Goal: Information Seeking & Learning: Check status

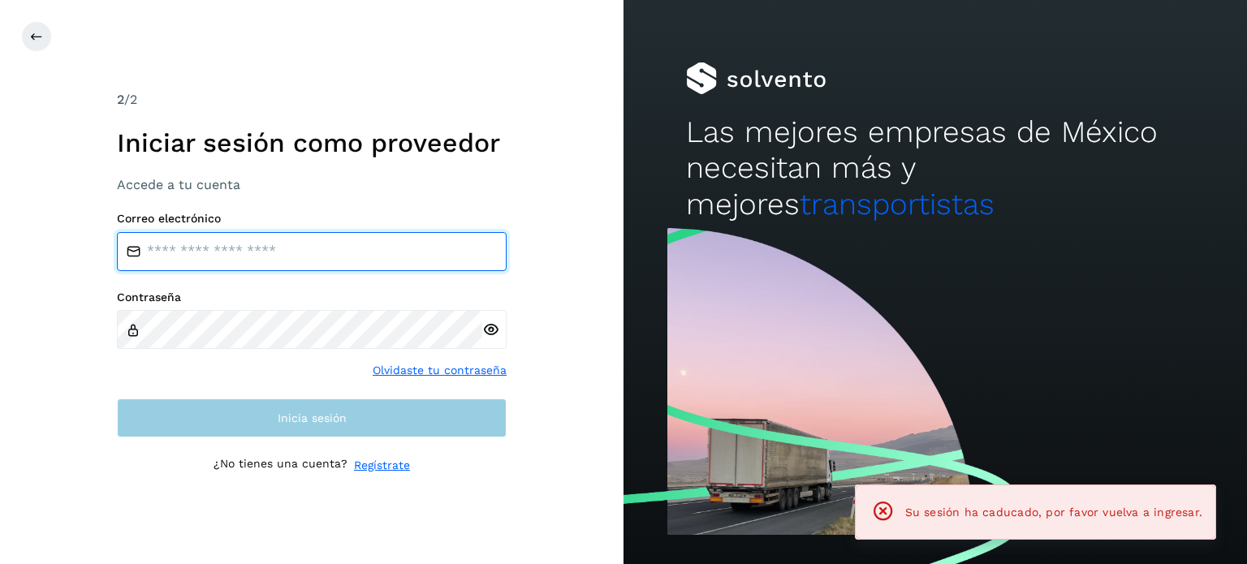
type input "**********"
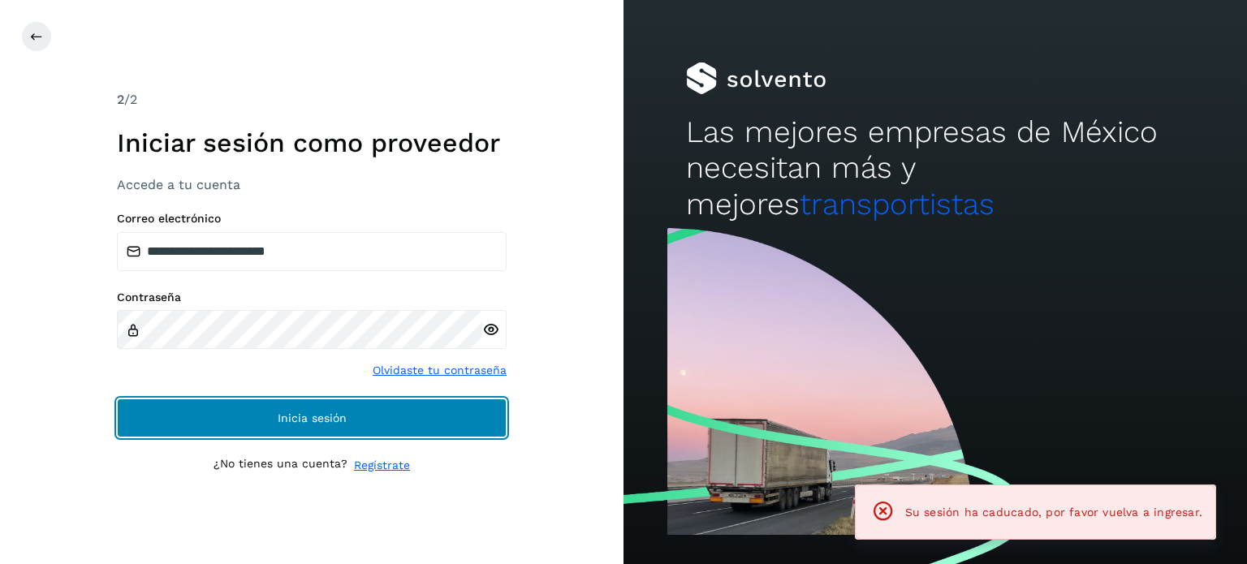
click at [304, 431] on button "Inicia sesión" at bounding box center [312, 418] width 390 height 39
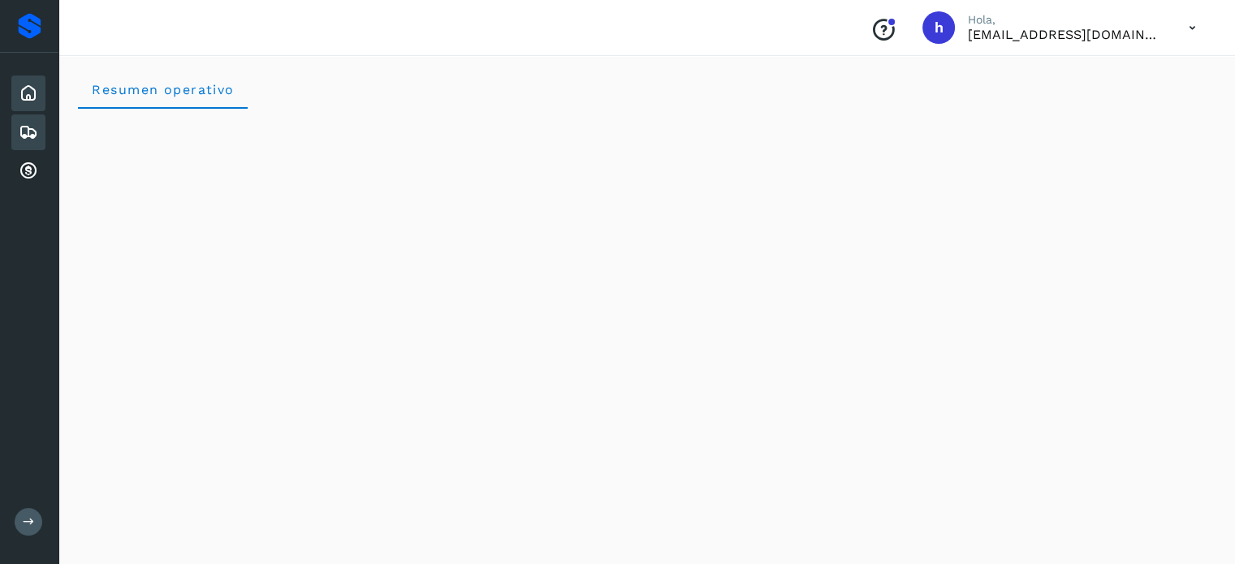
click at [35, 125] on icon at bounding box center [28, 132] width 19 height 19
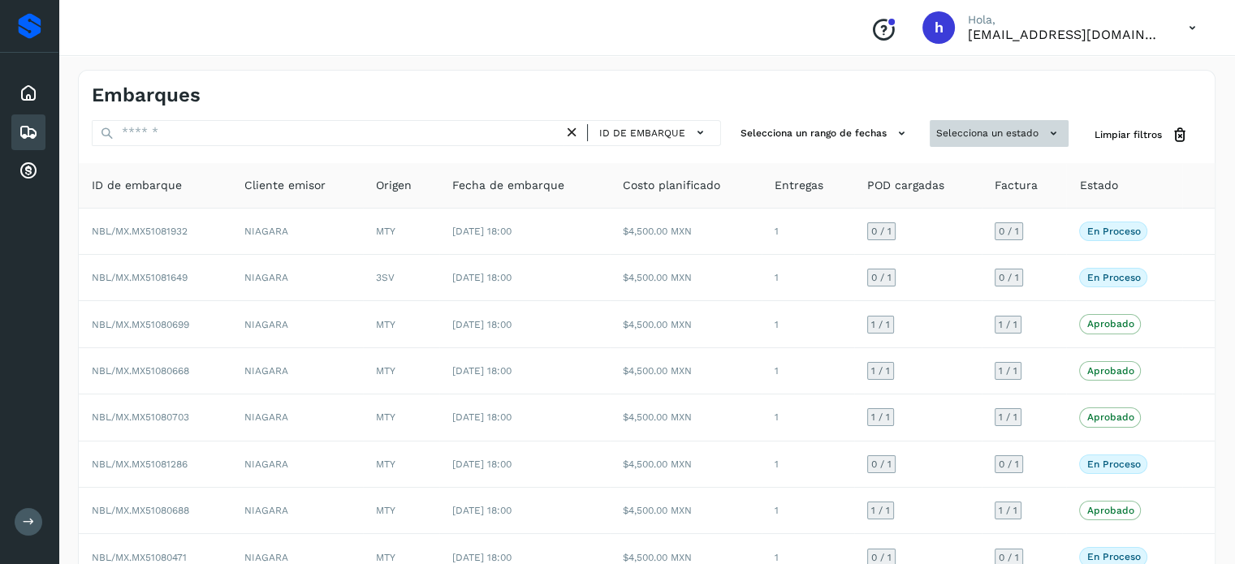
click at [1031, 130] on button "Selecciona un estado" at bounding box center [999, 133] width 139 height 27
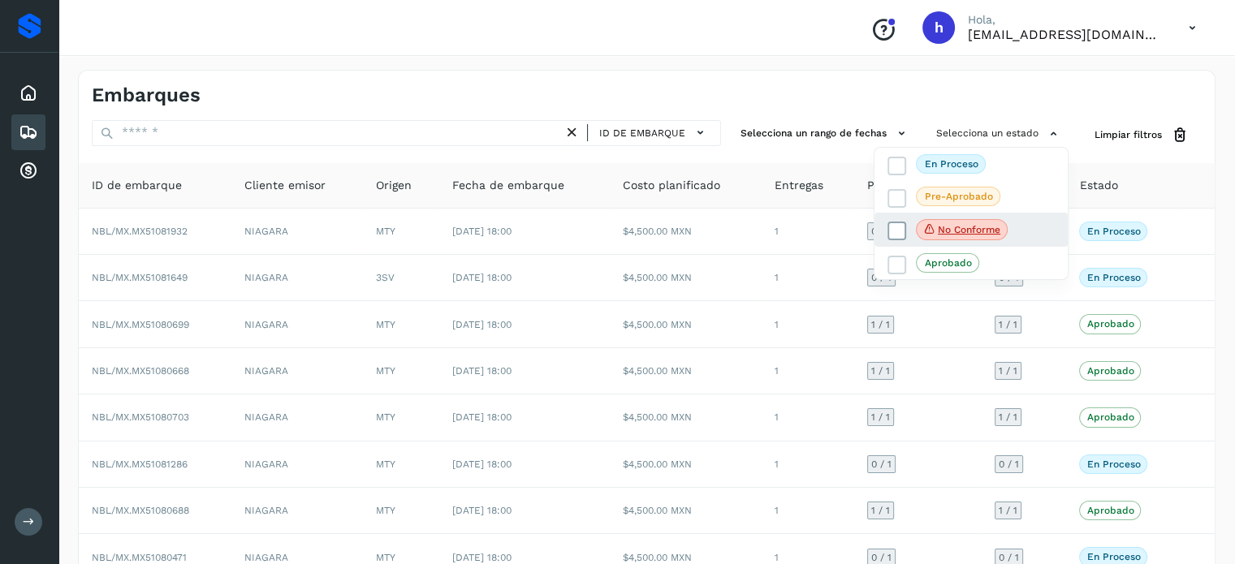
click at [972, 239] on span "No conforme" at bounding box center [962, 229] width 92 height 21
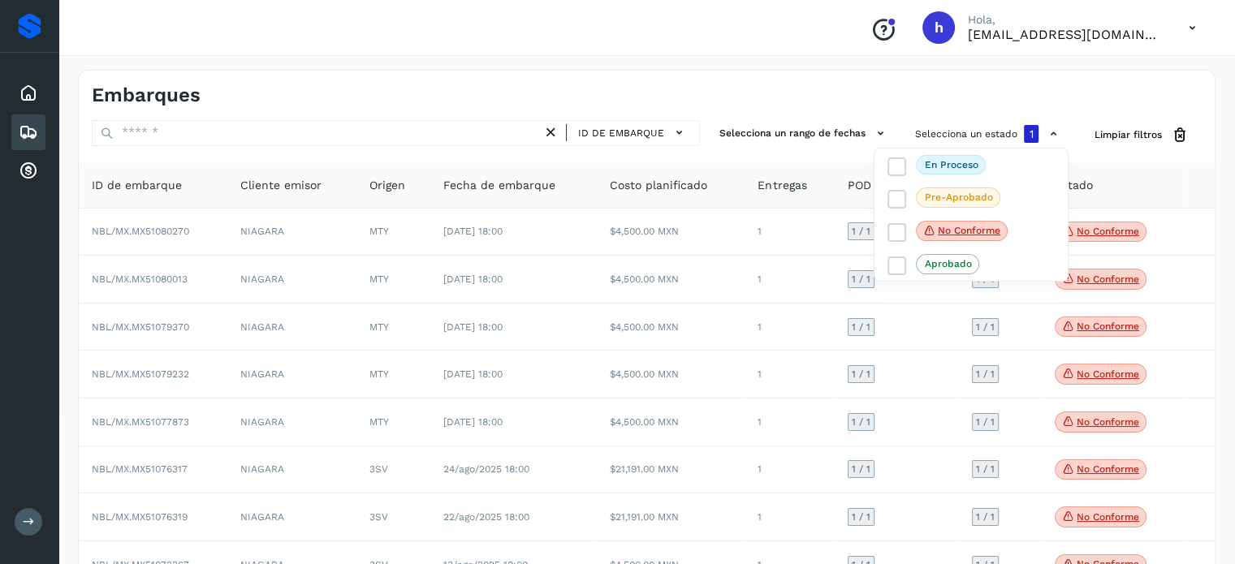
click at [1128, 95] on div at bounding box center [617, 282] width 1235 height 564
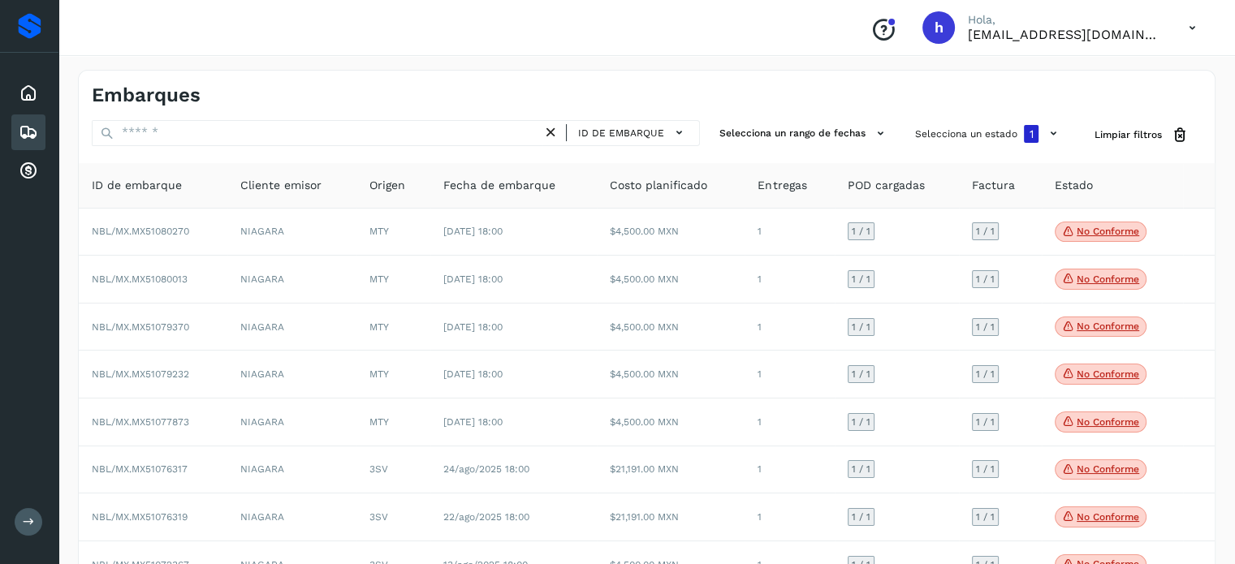
click at [23, 516] on icon at bounding box center [29, 522] width 12 height 12
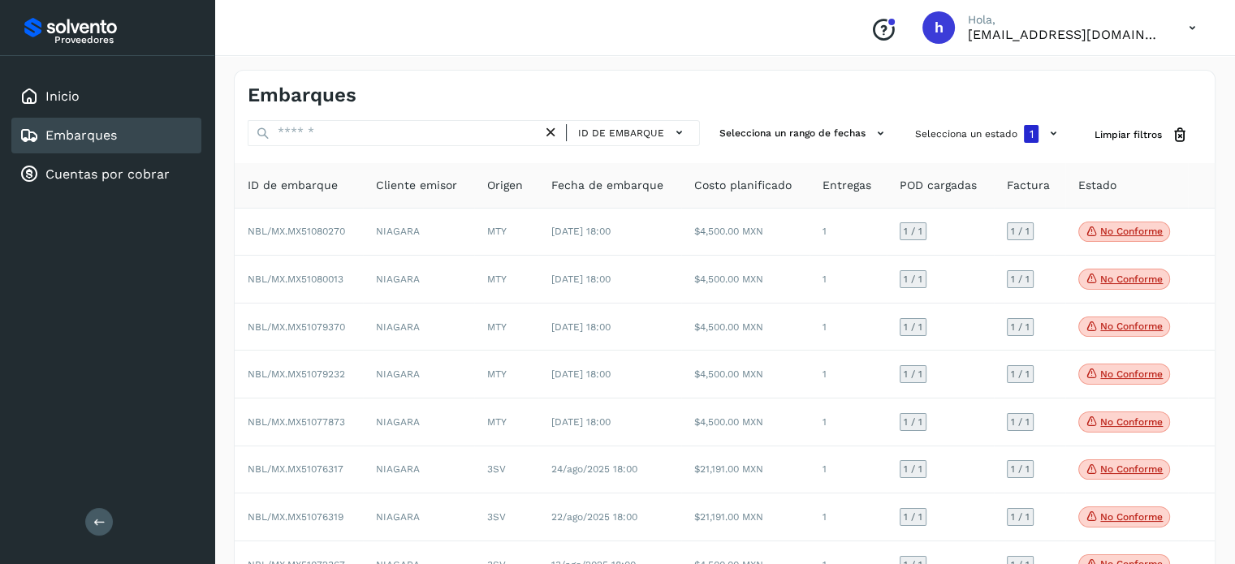
click at [118, 516] on div "Proveedores Inicio Embarques Cuentas por cobrar Salir" at bounding box center [107, 282] width 214 height 564
click at [93, 524] on icon at bounding box center [99, 522] width 12 height 12
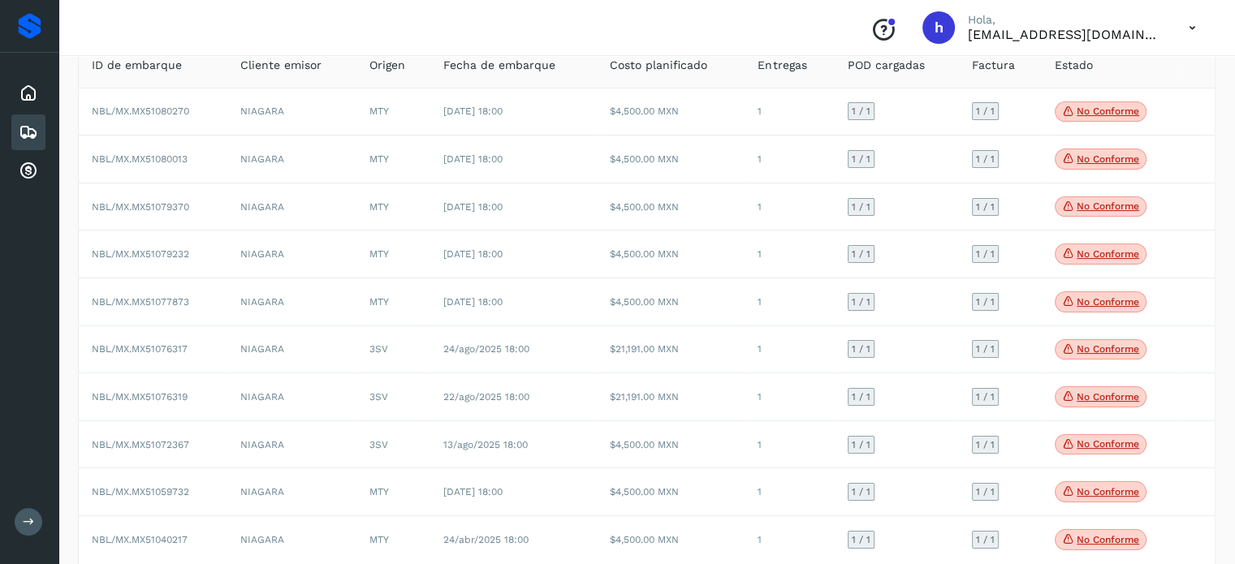
scroll to position [119, 0]
click at [479, 30] on div "Conoce nuestros beneficios [PERSON_NAME], [EMAIL_ADDRESS][DOMAIN_NAME]" at bounding box center [646, 28] width 1176 height 56
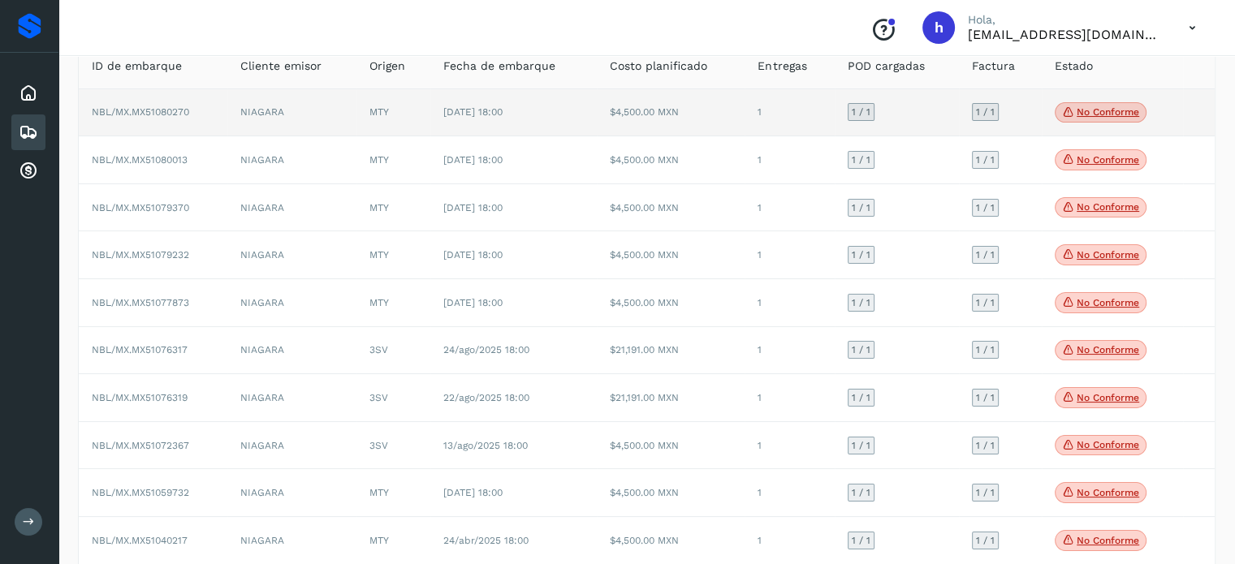
click at [1091, 108] on p "No conforme" at bounding box center [1108, 111] width 63 height 11
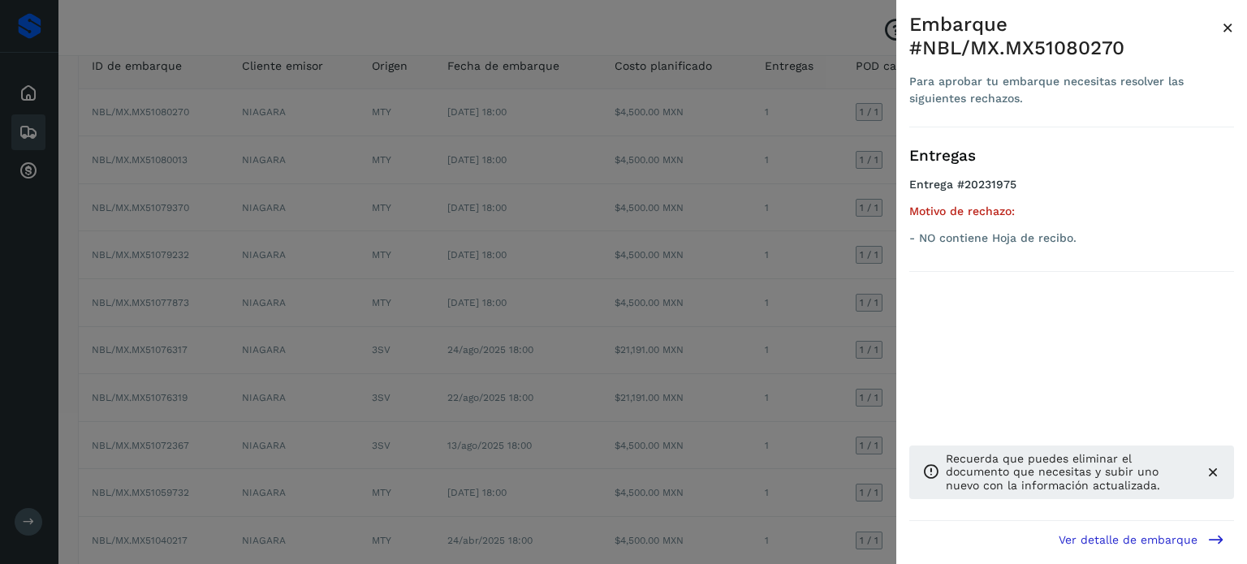
click at [1230, 25] on span "×" at bounding box center [1228, 27] width 12 height 23
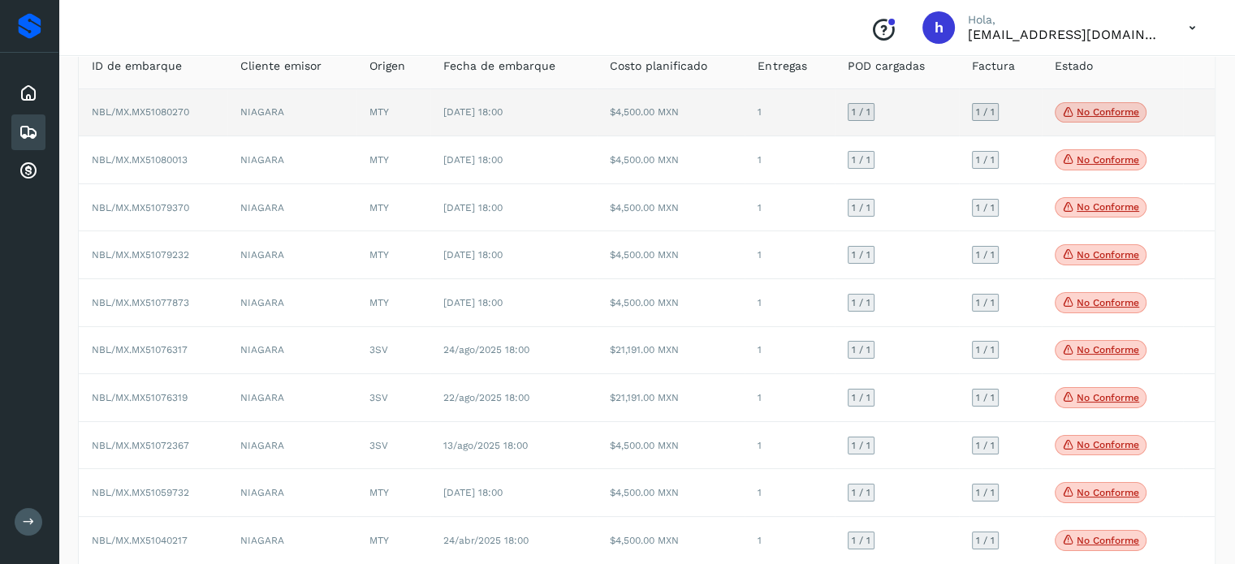
click at [1119, 113] on p "No conforme" at bounding box center [1108, 111] width 63 height 11
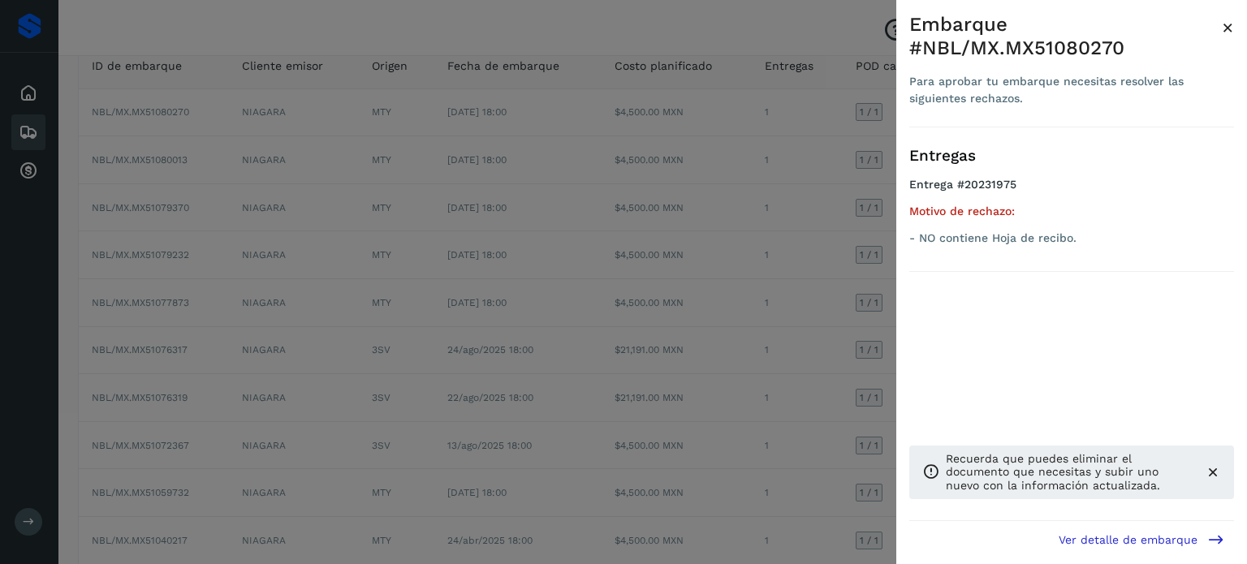
click at [426, 506] on div at bounding box center [623, 282] width 1247 height 564
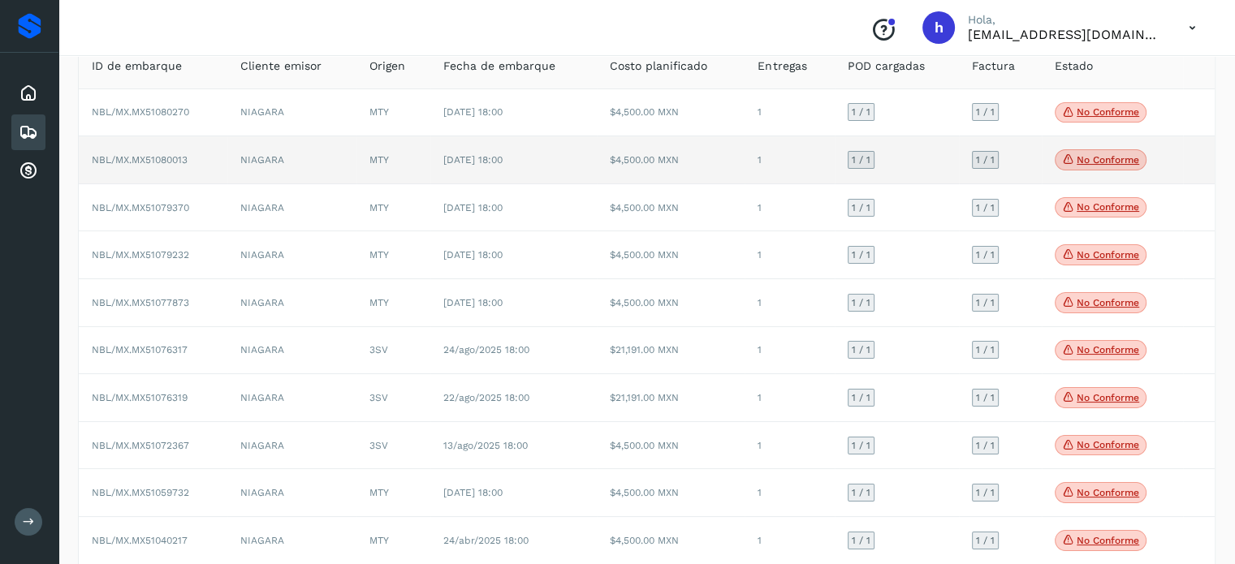
click at [1094, 159] on p "No conforme" at bounding box center [1108, 159] width 63 height 11
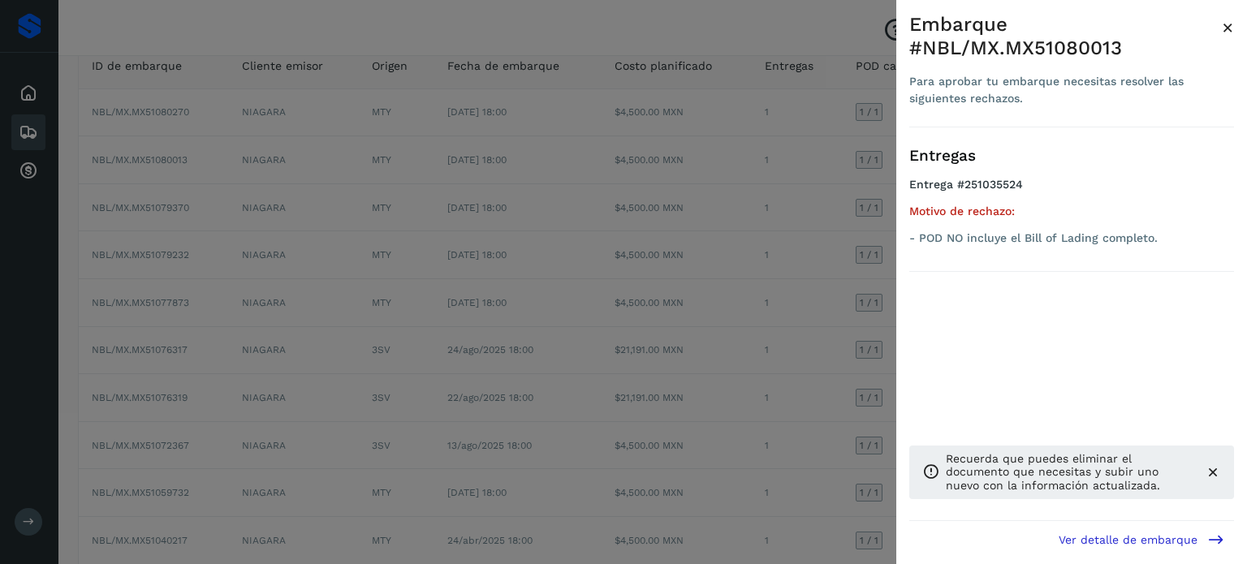
click at [1223, 30] on span "×" at bounding box center [1228, 27] width 12 height 23
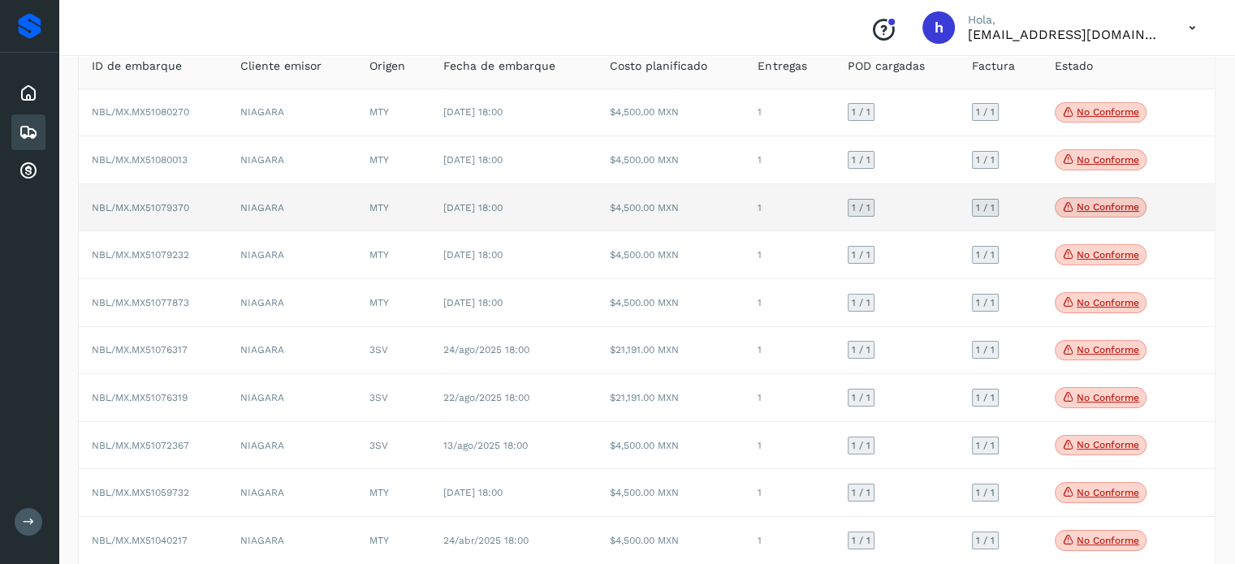
click at [1114, 207] on p "No conforme" at bounding box center [1108, 206] width 63 height 11
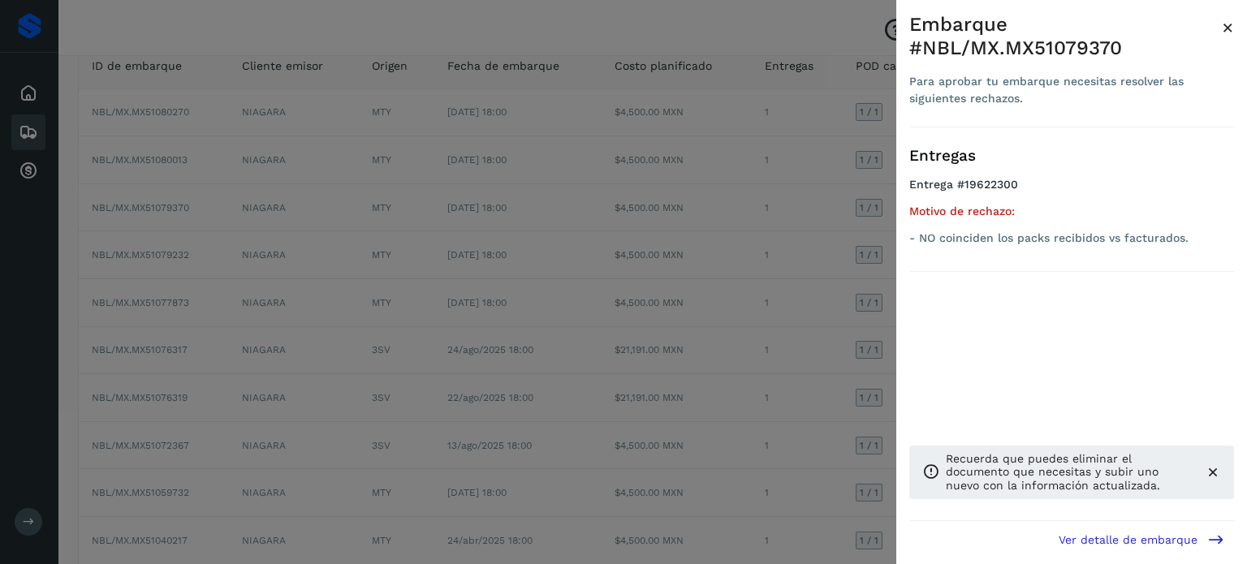
click at [1227, 32] on span "×" at bounding box center [1228, 27] width 12 height 23
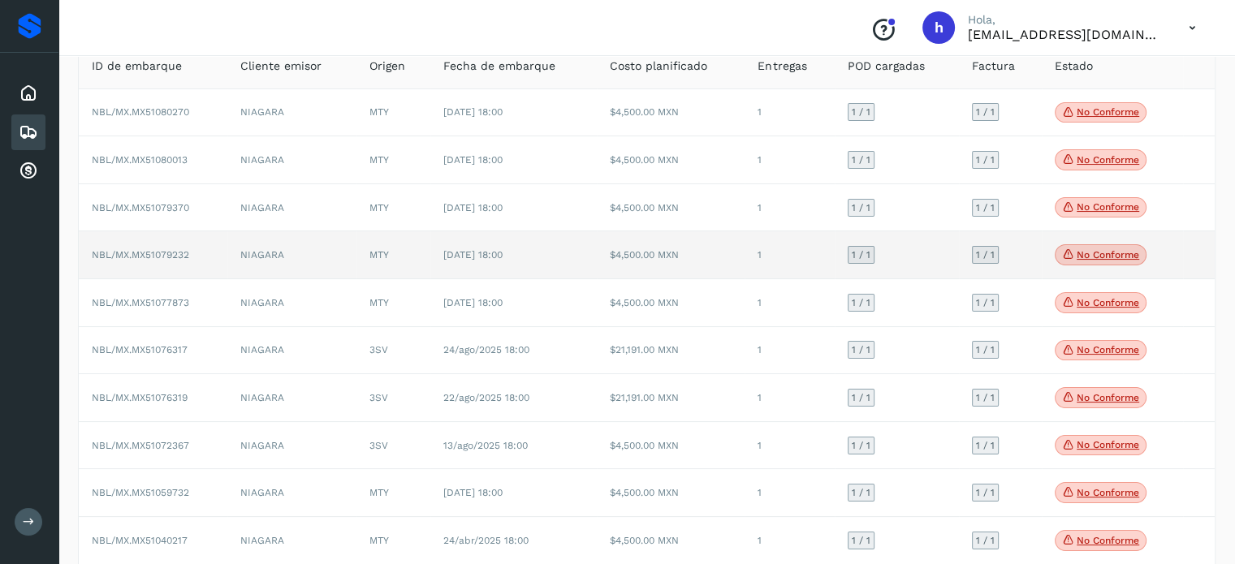
click at [1100, 256] on p "No conforme" at bounding box center [1108, 254] width 63 height 11
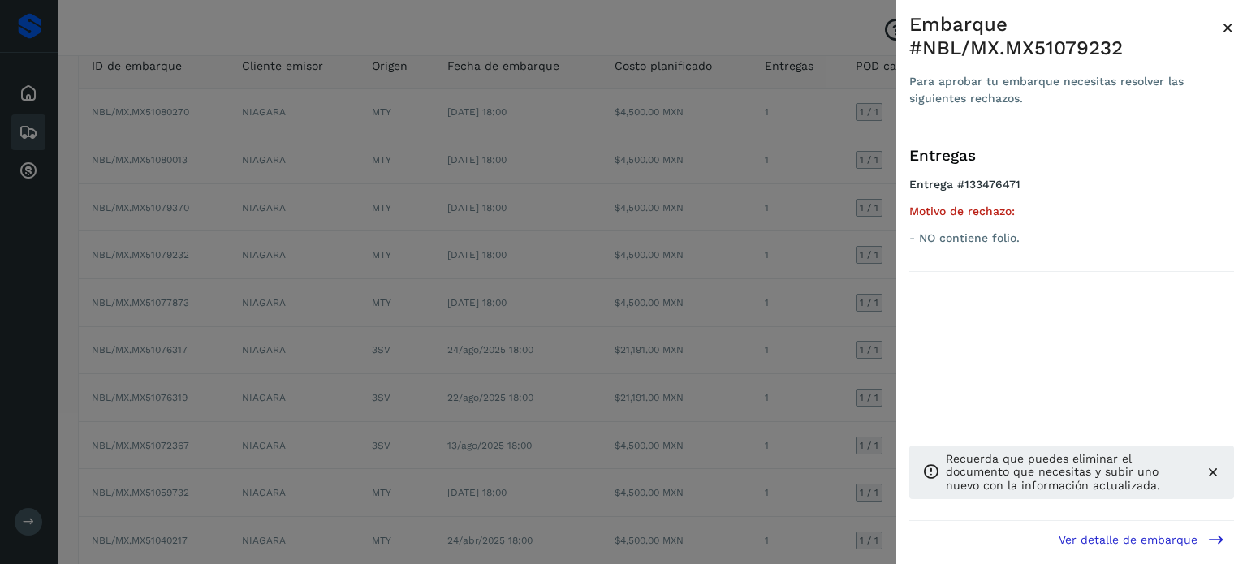
click at [1225, 28] on span "×" at bounding box center [1228, 27] width 12 height 23
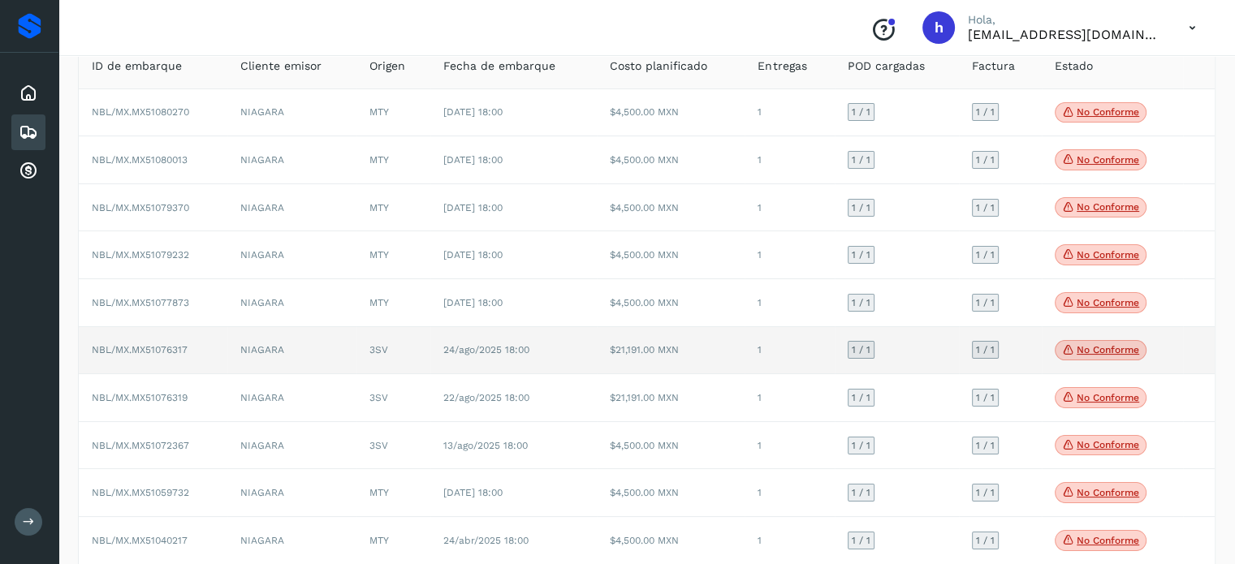
click at [1114, 348] on p "No conforme" at bounding box center [1108, 349] width 63 height 11
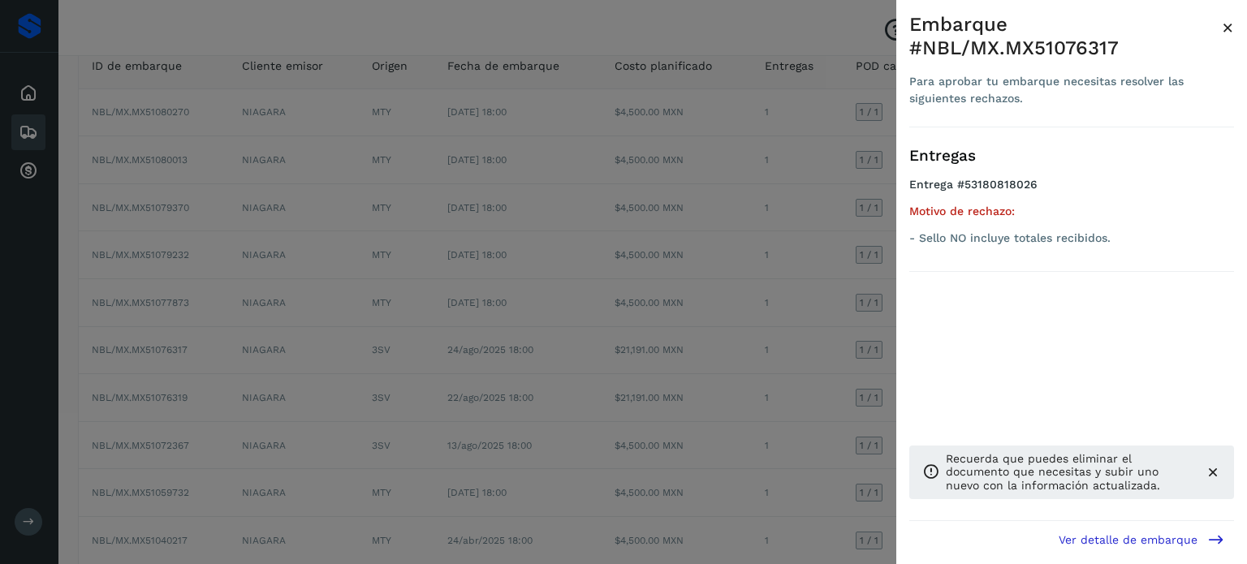
click at [1228, 25] on span "×" at bounding box center [1228, 27] width 12 height 23
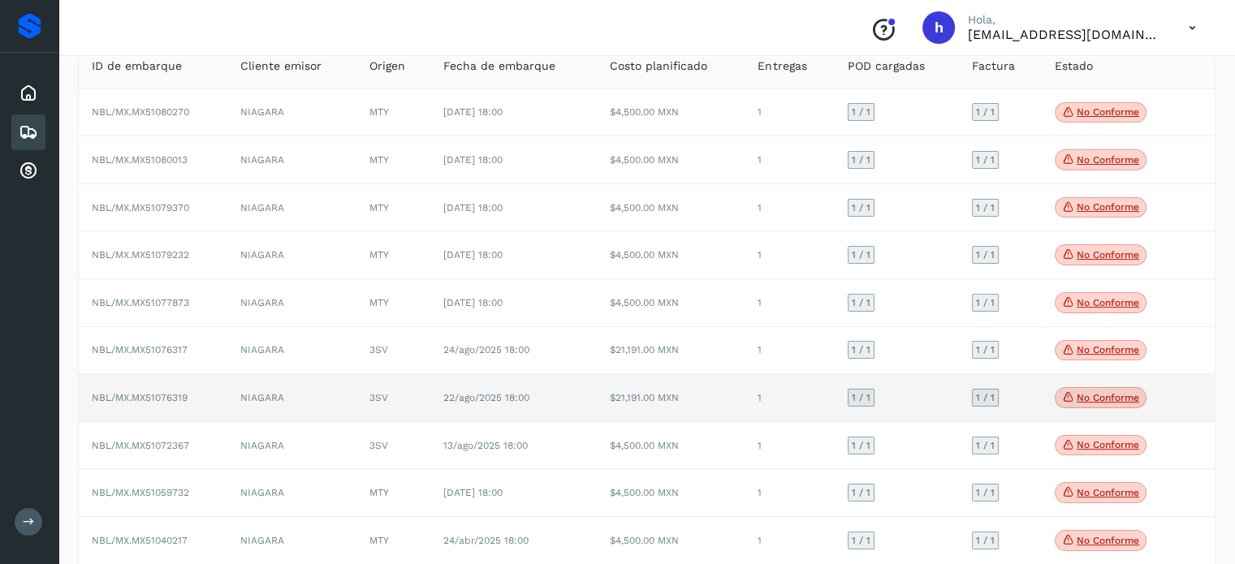
click at [1107, 396] on p "No conforme" at bounding box center [1108, 397] width 63 height 11
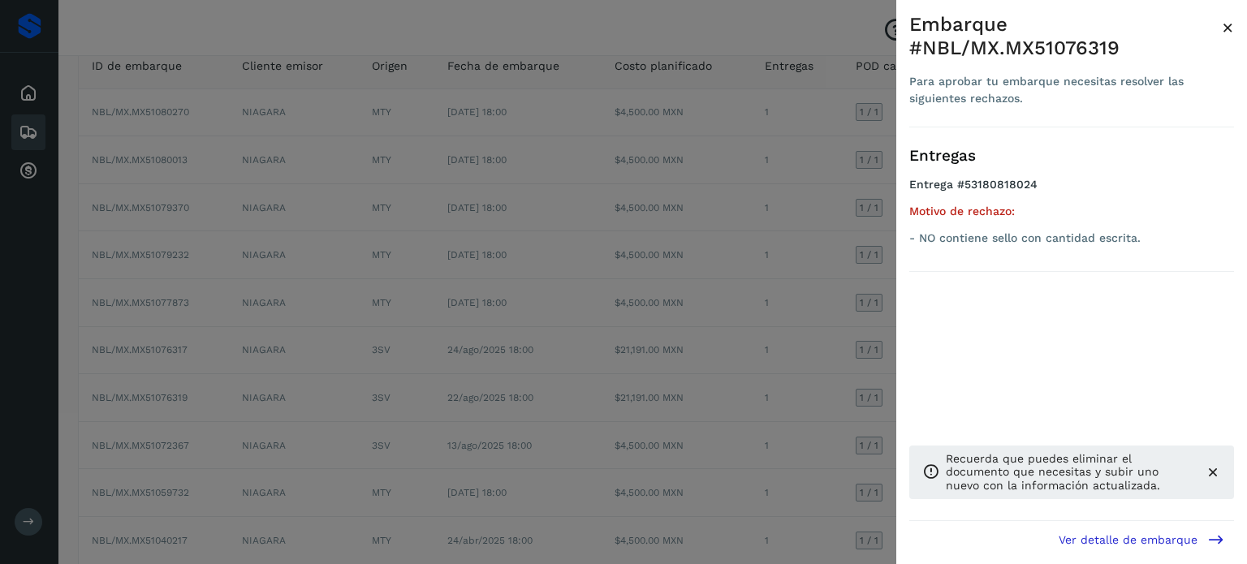
click at [1228, 25] on span "×" at bounding box center [1228, 27] width 12 height 23
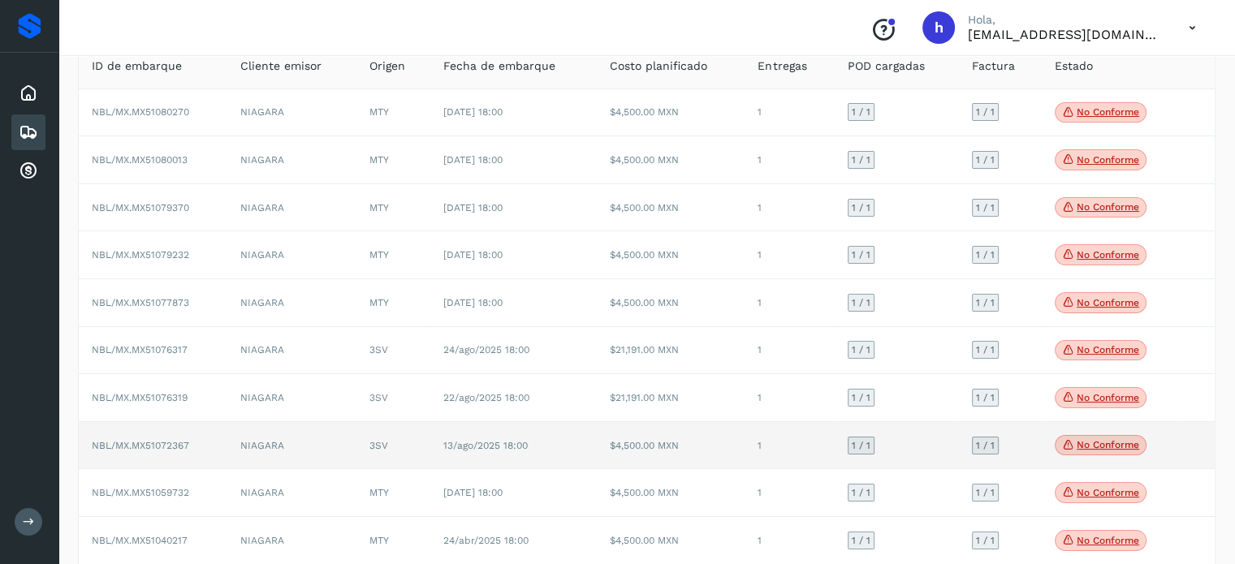
click at [1104, 447] on p "No conforme" at bounding box center [1108, 444] width 63 height 11
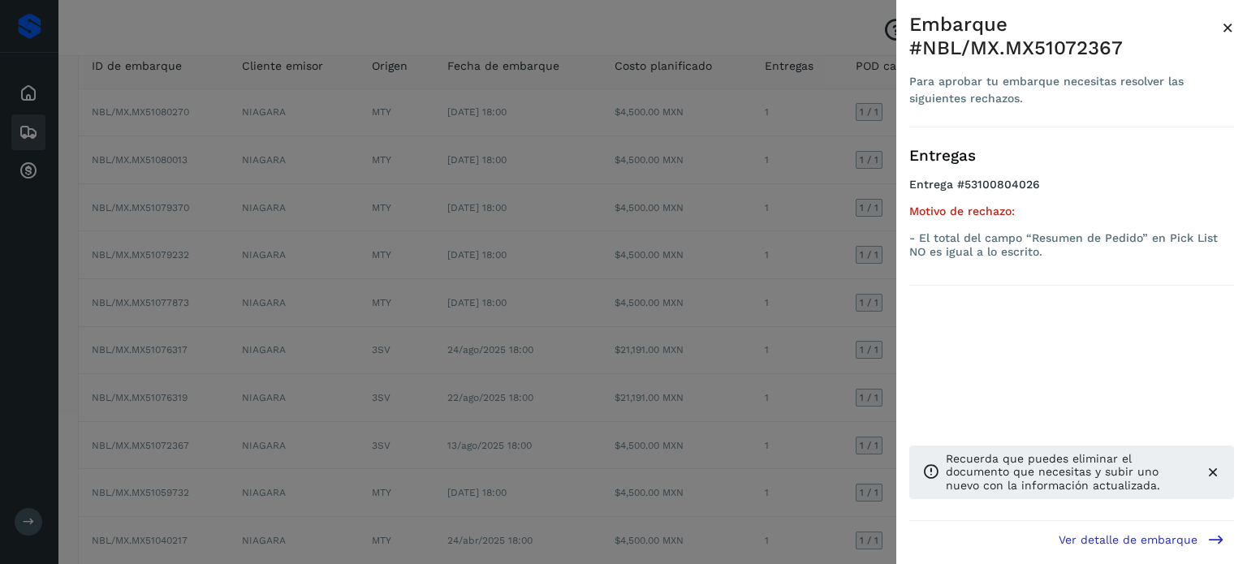
click at [1231, 28] on span "×" at bounding box center [1228, 27] width 12 height 23
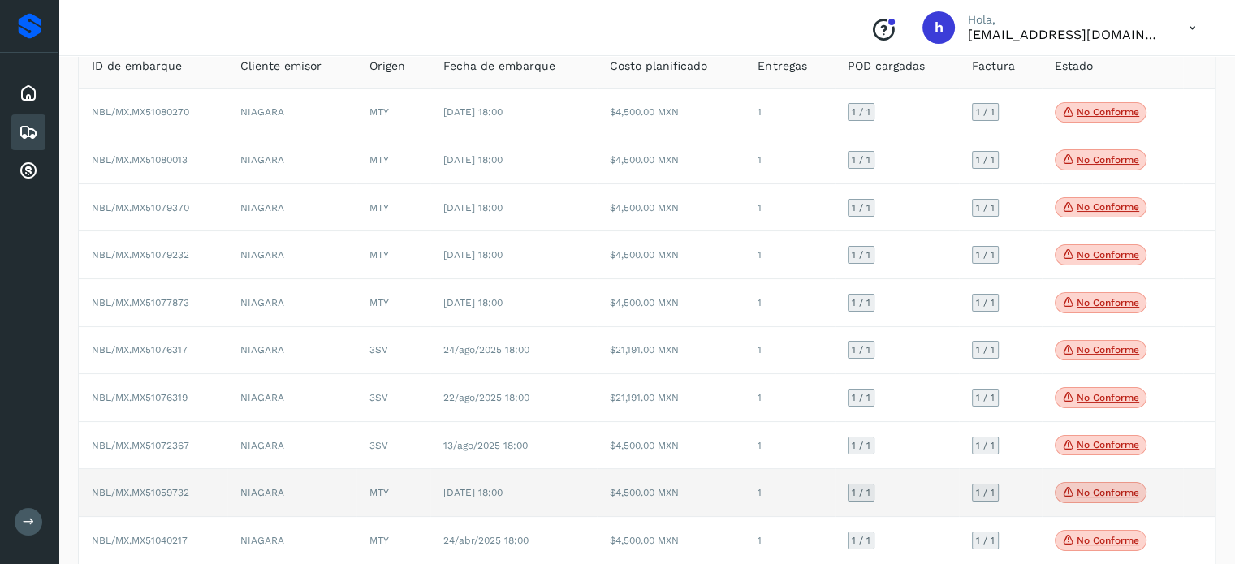
click at [1105, 490] on p "No conforme" at bounding box center [1108, 492] width 63 height 11
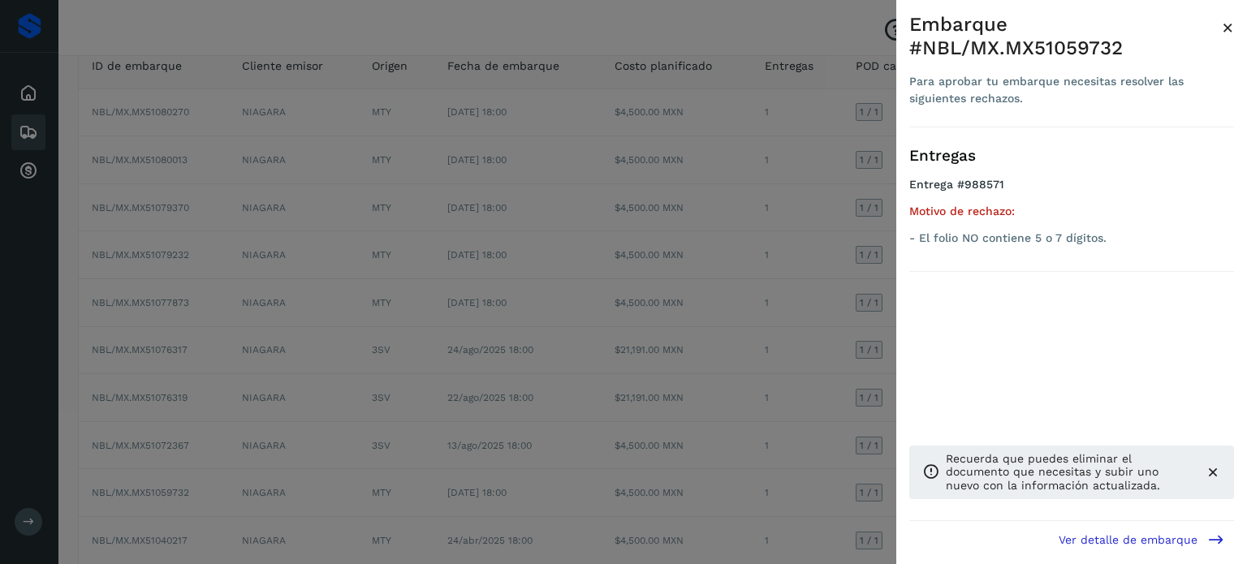
click at [1230, 28] on span "×" at bounding box center [1228, 27] width 12 height 23
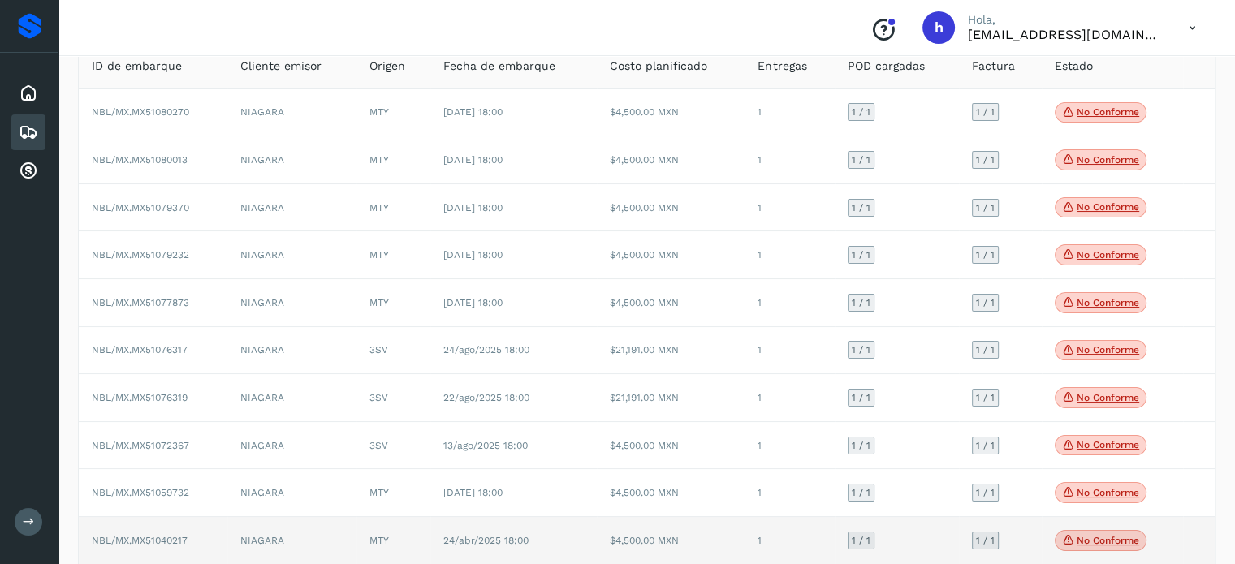
click at [1103, 538] on p "No conforme" at bounding box center [1108, 540] width 63 height 11
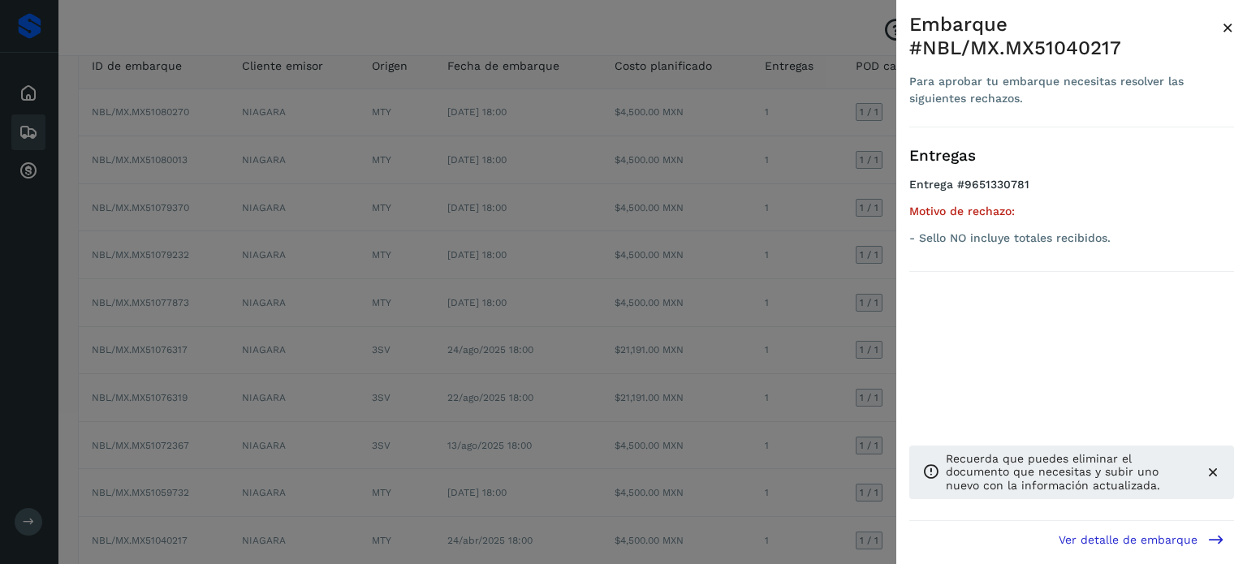
click at [1226, 24] on span "×" at bounding box center [1228, 27] width 12 height 23
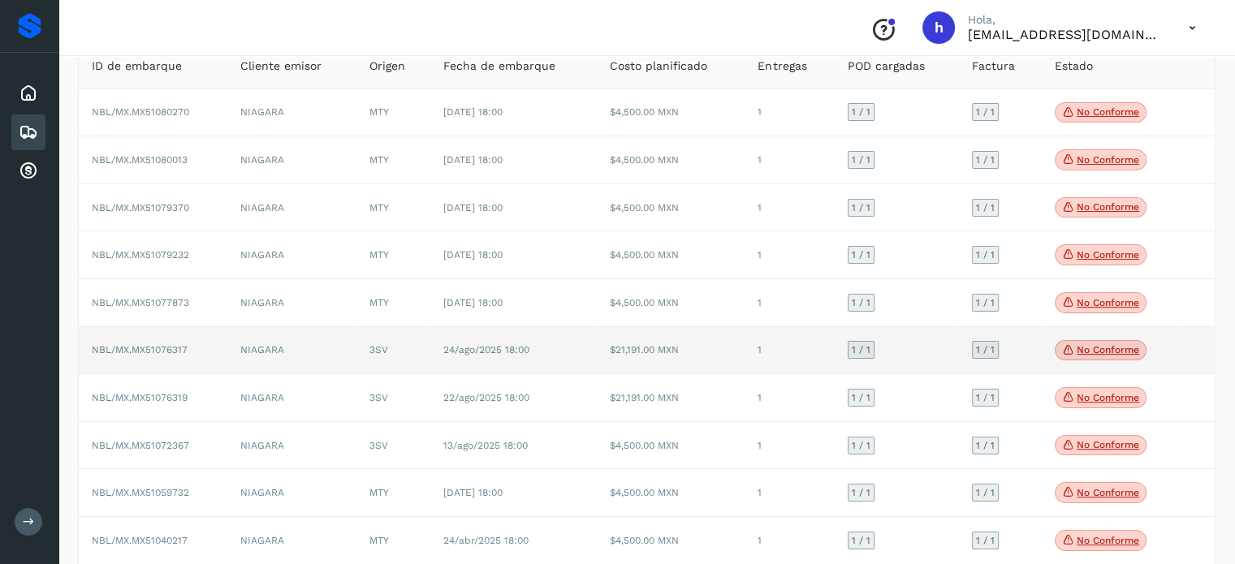
click at [1089, 352] on p "No conforme" at bounding box center [1108, 349] width 63 height 11
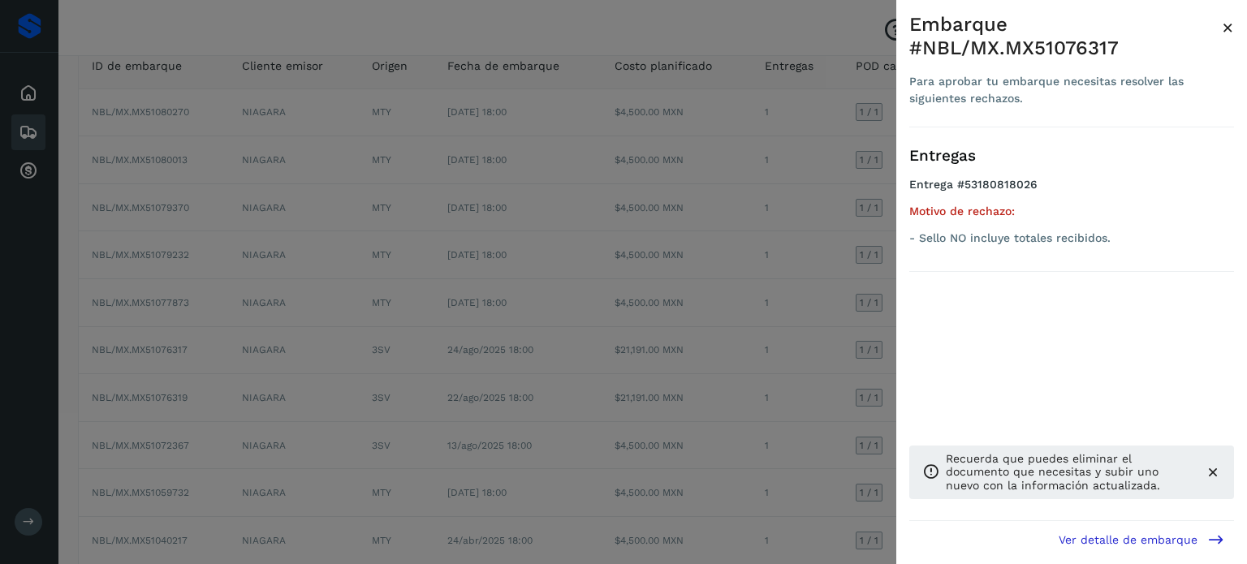
click at [1229, 23] on span "×" at bounding box center [1228, 27] width 12 height 23
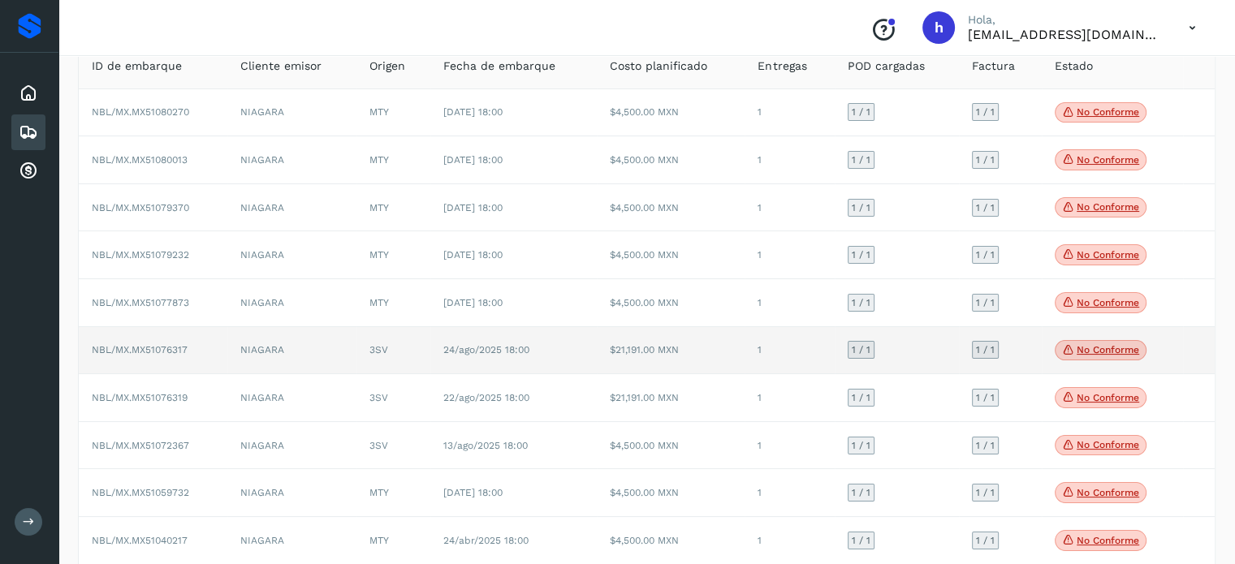
click at [231, 343] on td "NIAGARA" at bounding box center [291, 351] width 129 height 48
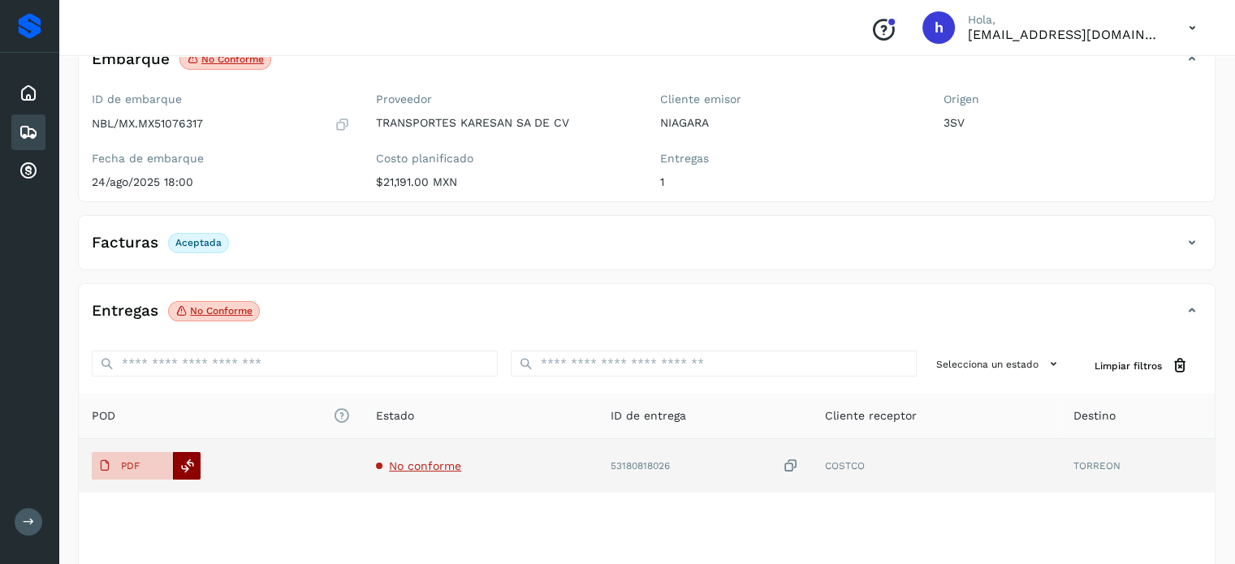
click at [187, 463] on icon at bounding box center [187, 466] width 15 height 15
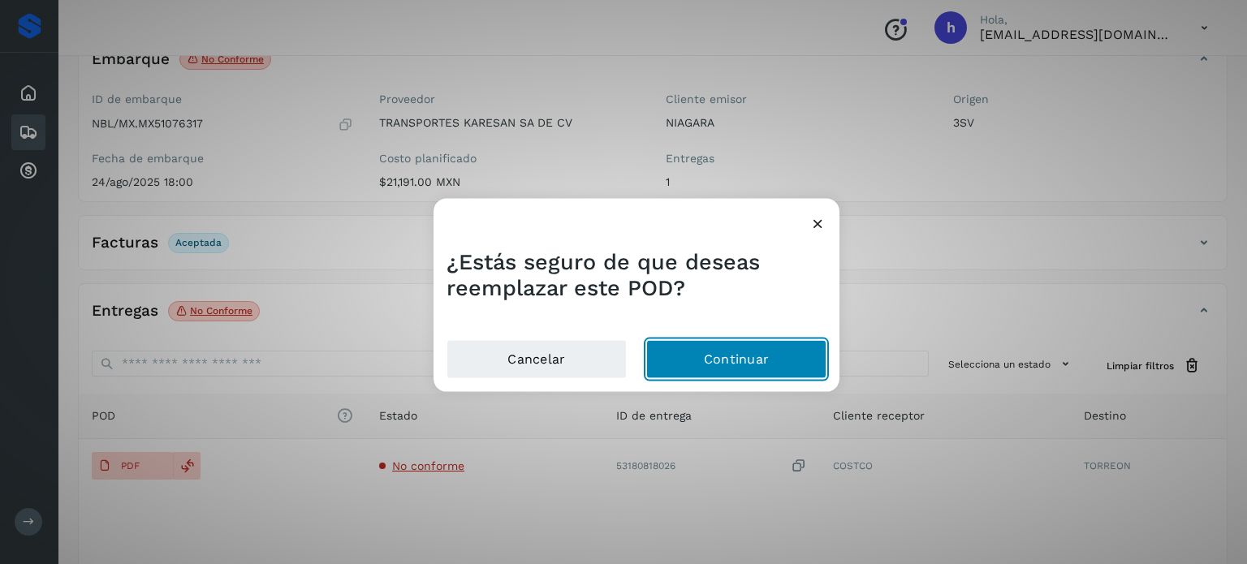
click at [746, 360] on button "Continuar" at bounding box center [736, 359] width 180 height 39
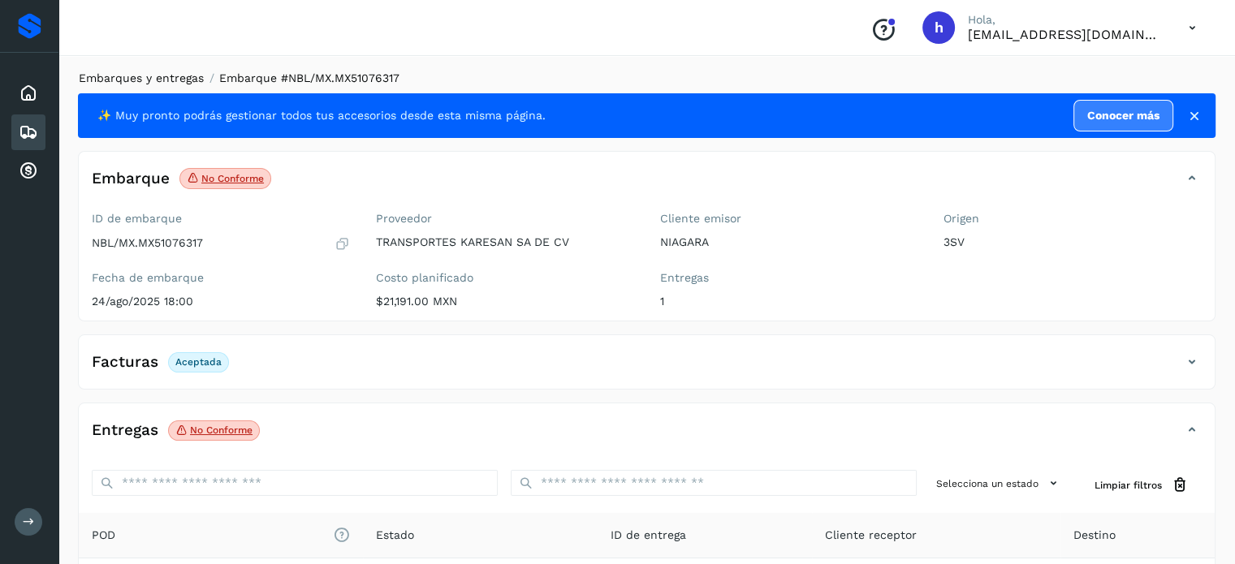
click at [159, 78] on link "Embarques y entregas" at bounding box center [141, 77] width 125 height 13
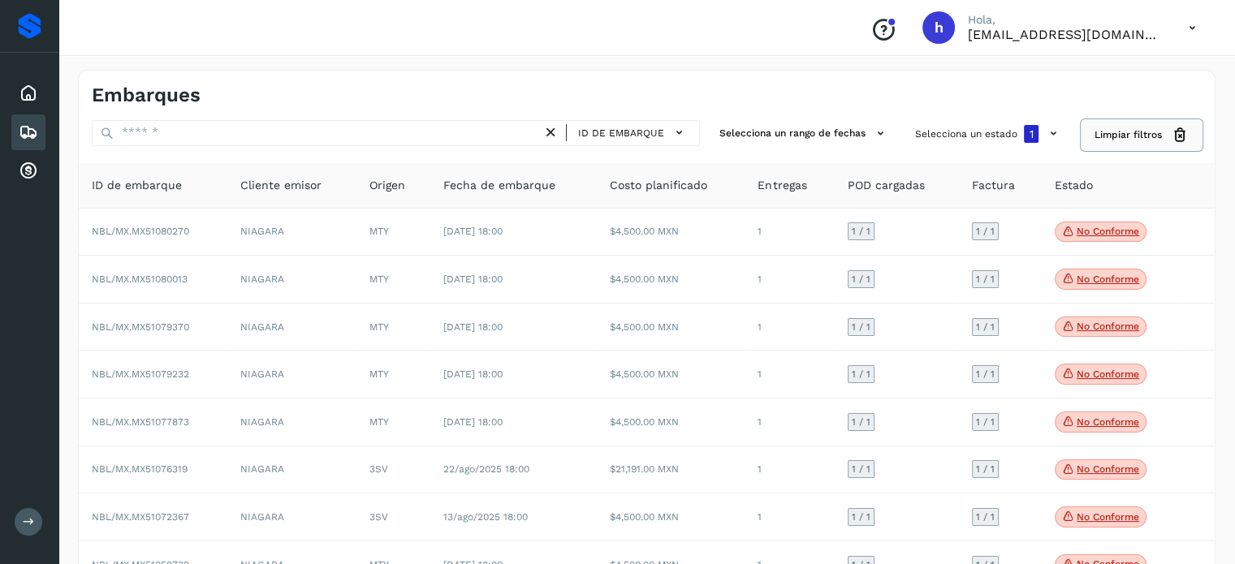
click at [1133, 135] on span "Limpiar filtros" at bounding box center [1127, 134] width 67 height 15
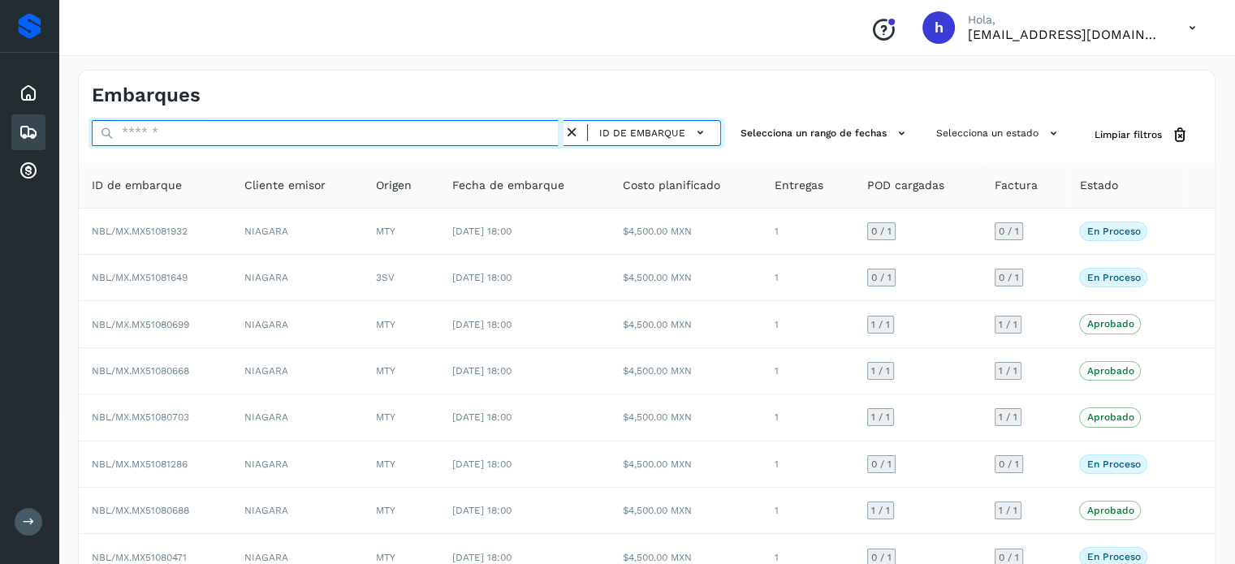
click at [418, 133] on input "text" at bounding box center [328, 133] width 472 height 26
paste input "**********"
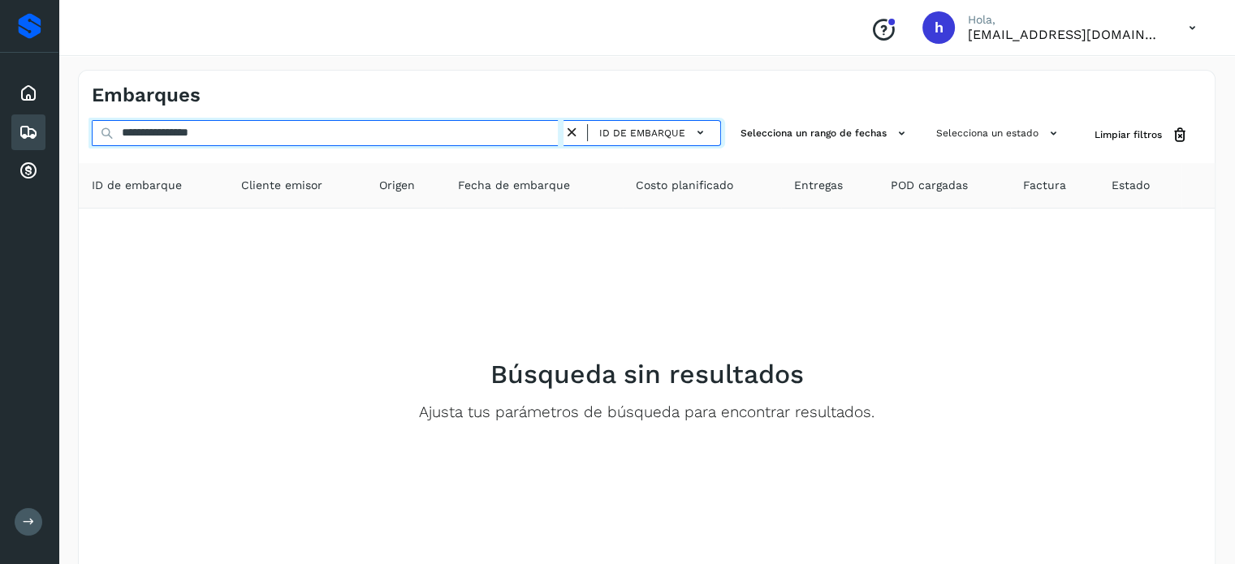
click at [163, 136] on input "**********" at bounding box center [328, 133] width 472 height 26
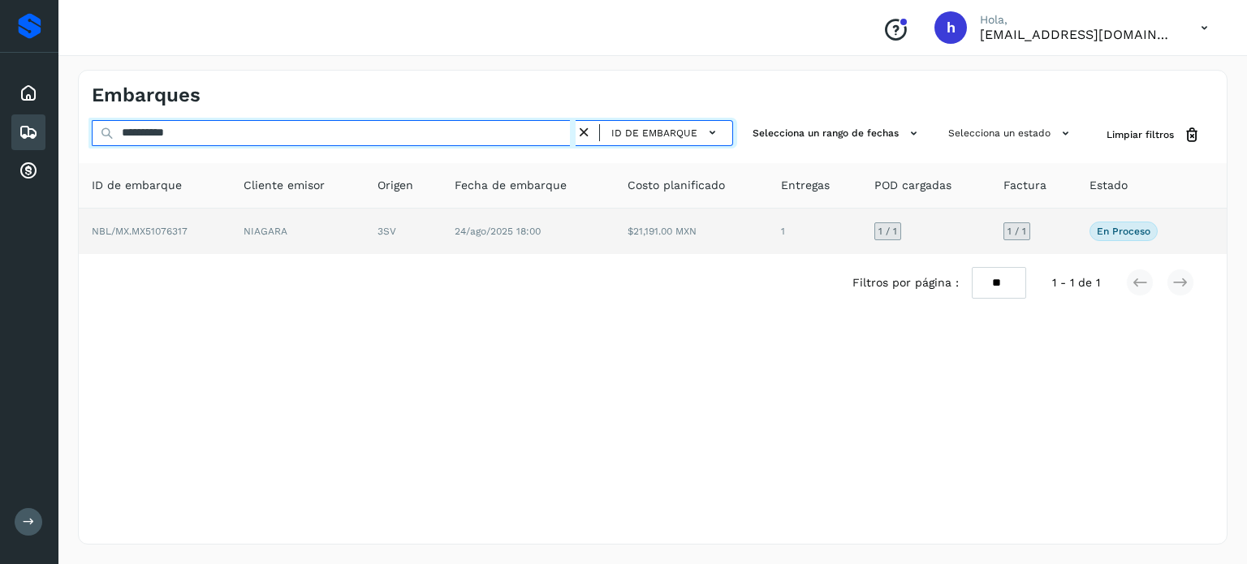
type input "**********"
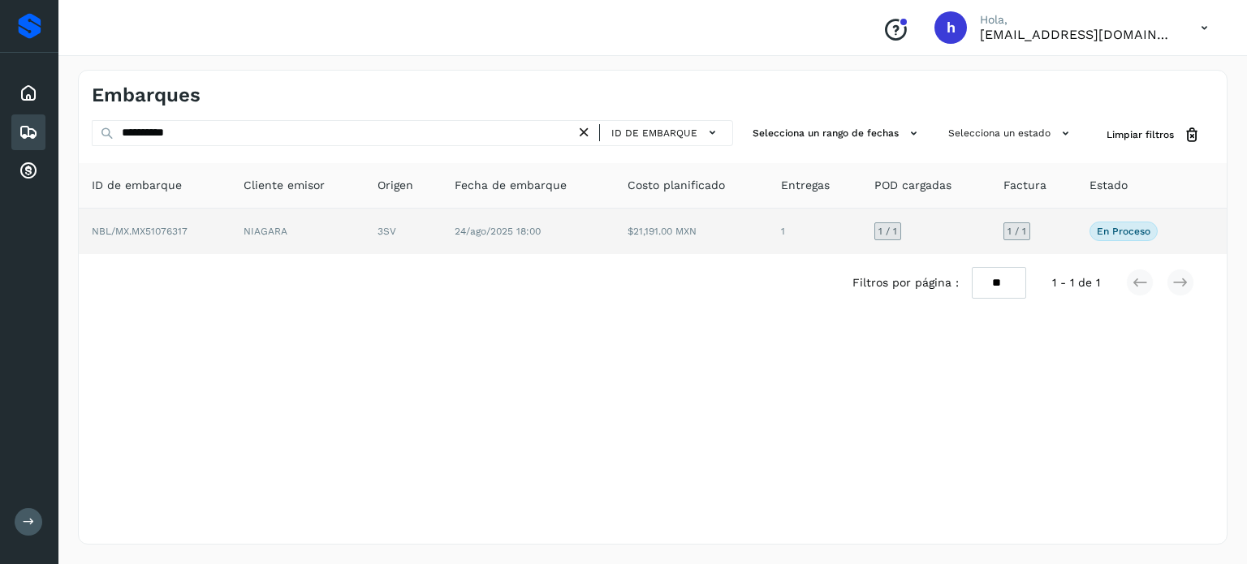
click at [214, 234] on td "NBL/MX.MX51076317" at bounding box center [155, 231] width 152 height 45
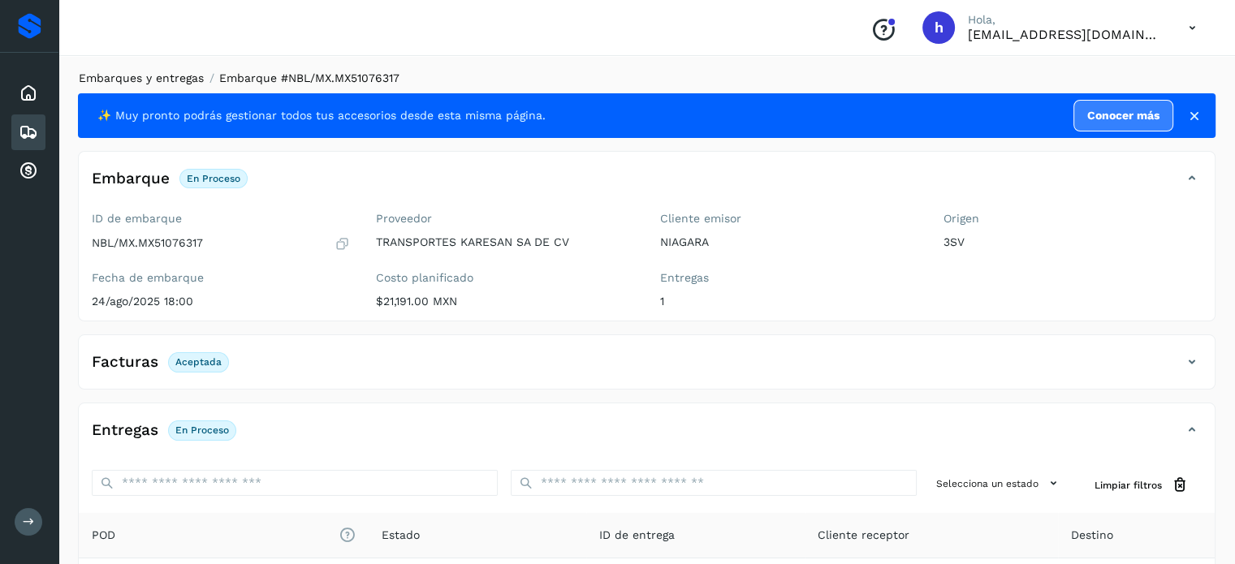
click at [179, 78] on link "Embarques y entregas" at bounding box center [141, 77] width 125 height 13
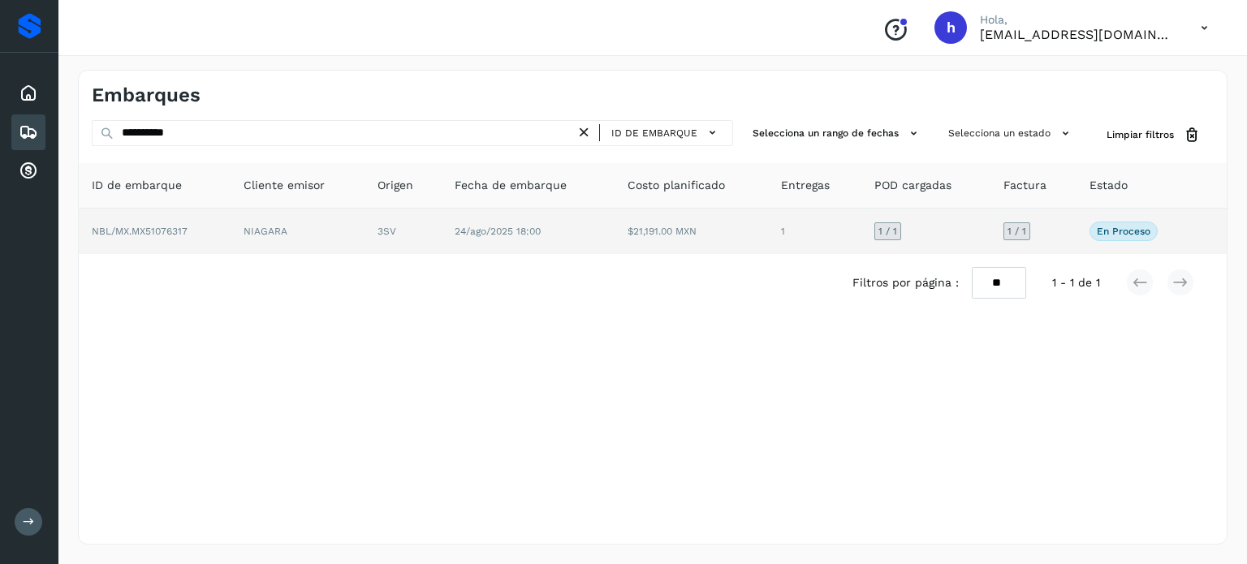
click at [474, 217] on td "24/ago/2025 18:00" at bounding box center [528, 231] width 172 height 45
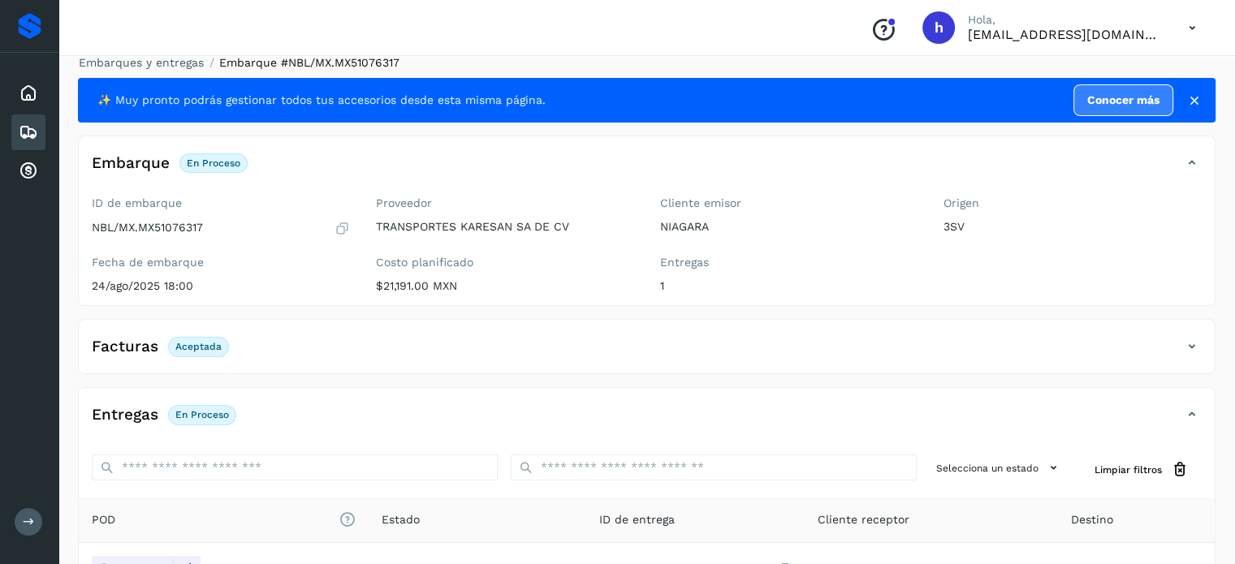
scroll to position [14, 0]
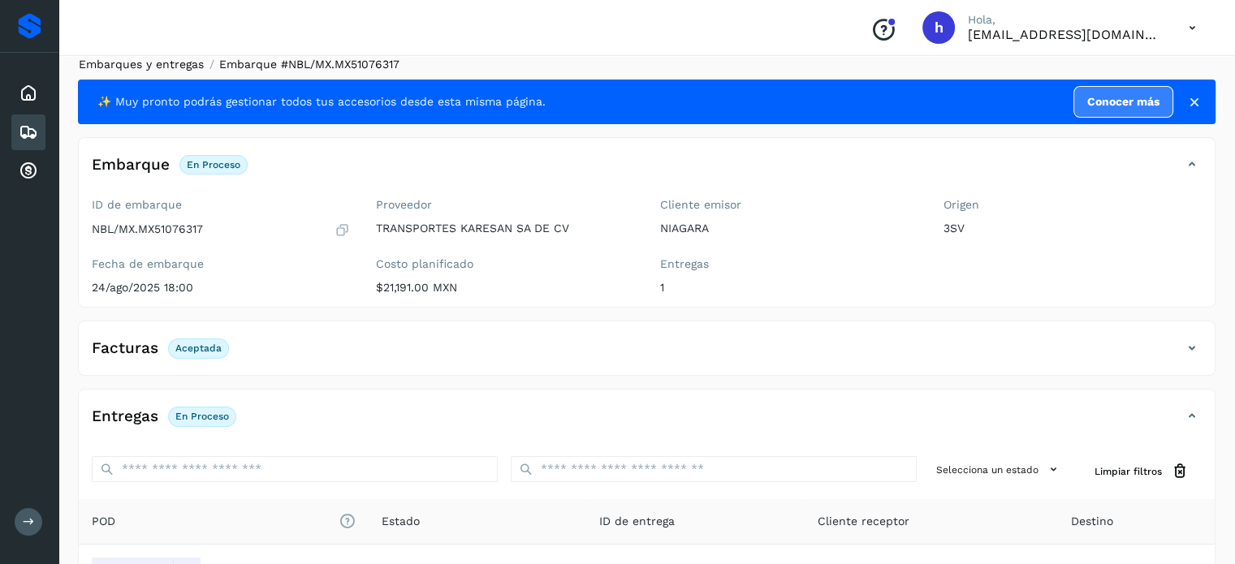
click at [174, 70] on link "Embarques y entregas" at bounding box center [141, 64] width 125 height 13
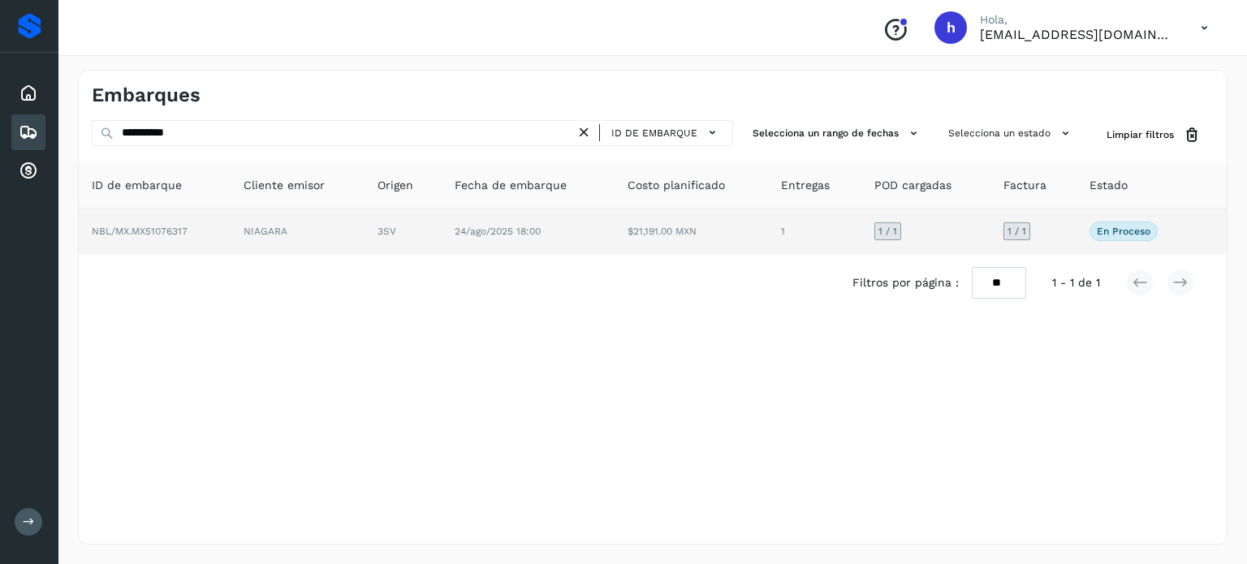
click at [239, 233] on td "NIAGARA" at bounding box center [298, 231] width 134 height 45
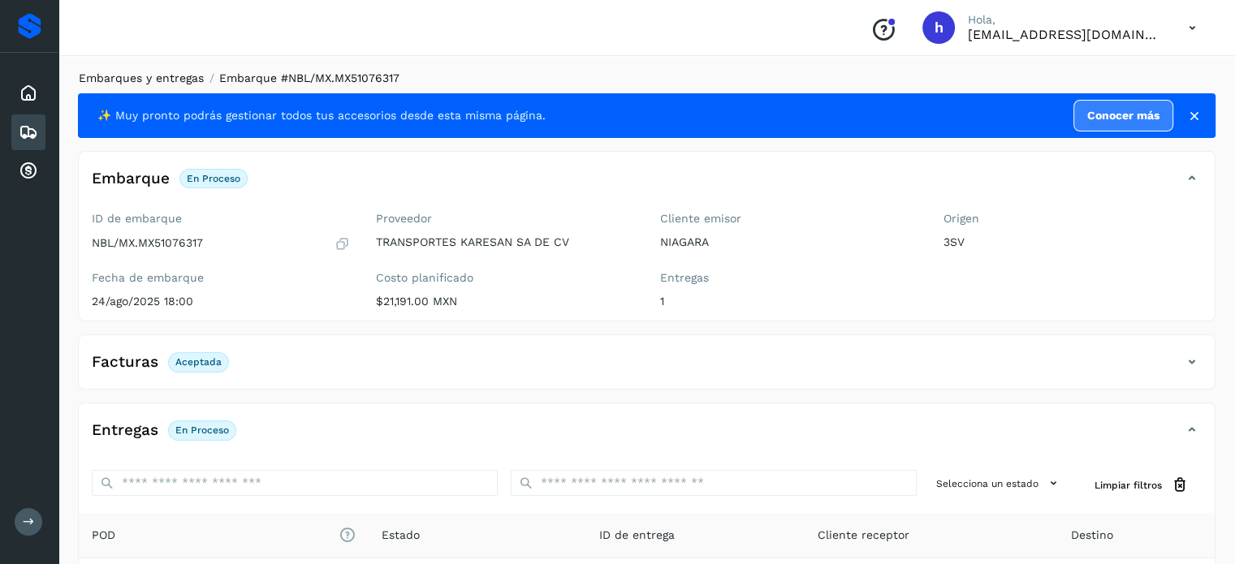
click at [165, 77] on link "Embarques y entregas" at bounding box center [141, 77] width 125 height 13
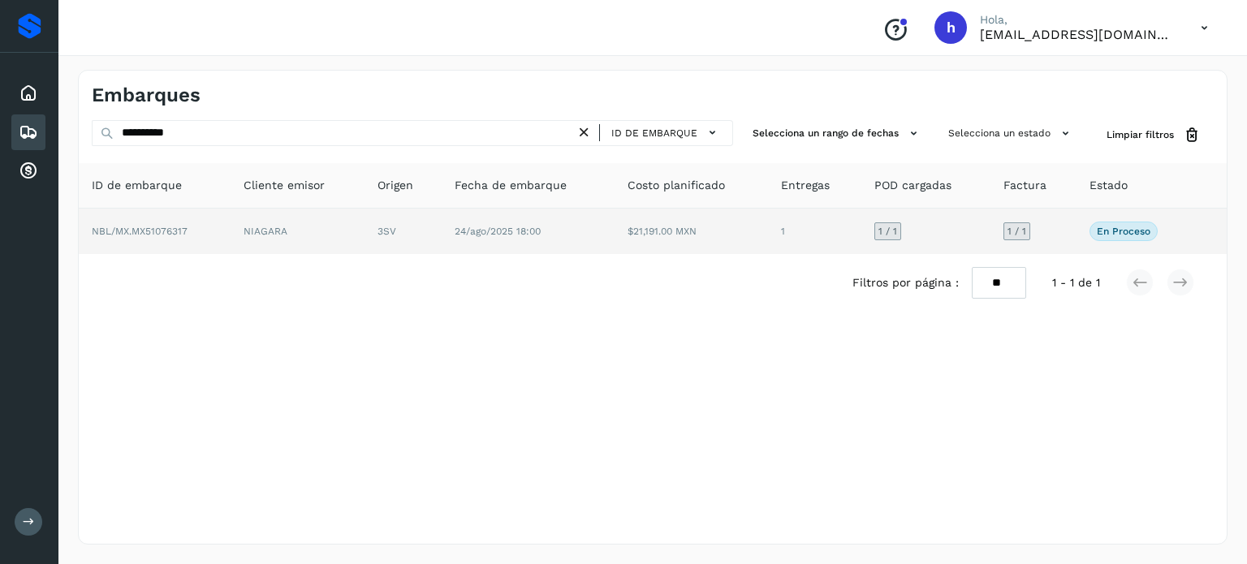
click at [300, 230] on td "NIAGARA" at bounding box center [298, 231] width 134 height 45
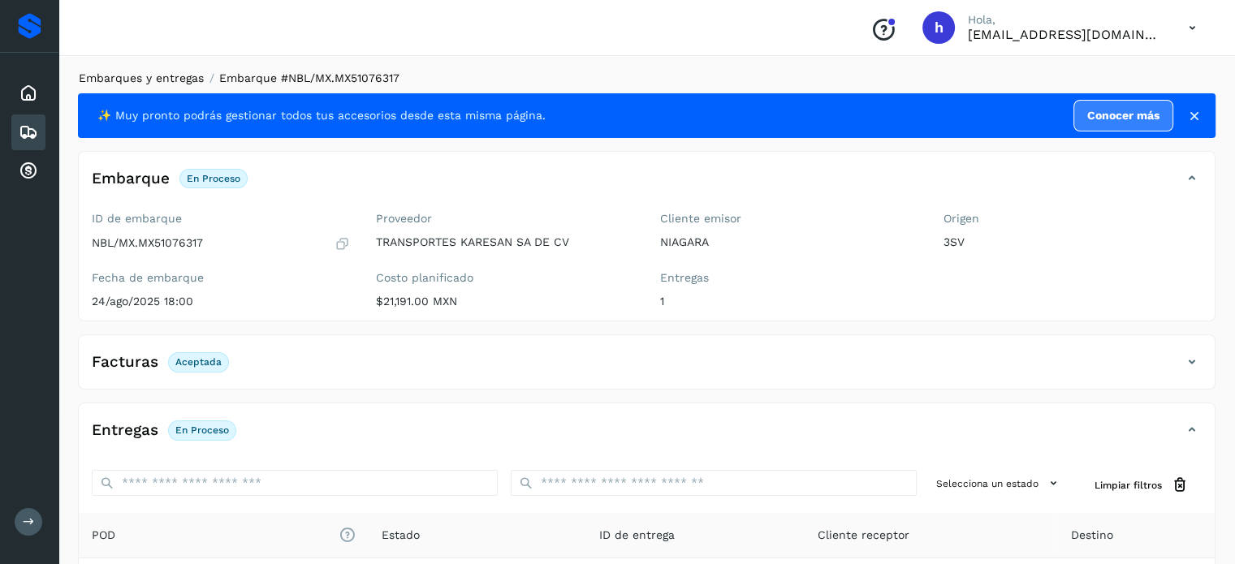
click at [151, 80] on link "Embarques y entregas" at bounding box center [141, 77] width 125 height 13
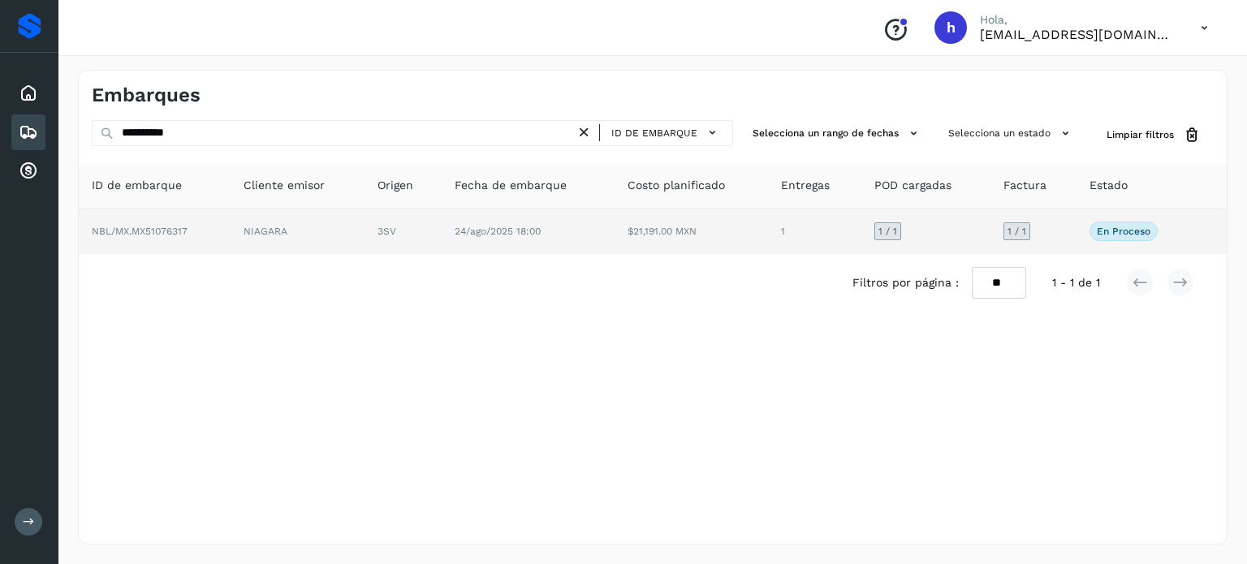
click at [291, 233] on td "NIAGARA" at bounding box center [298, 231] width 134 height 45
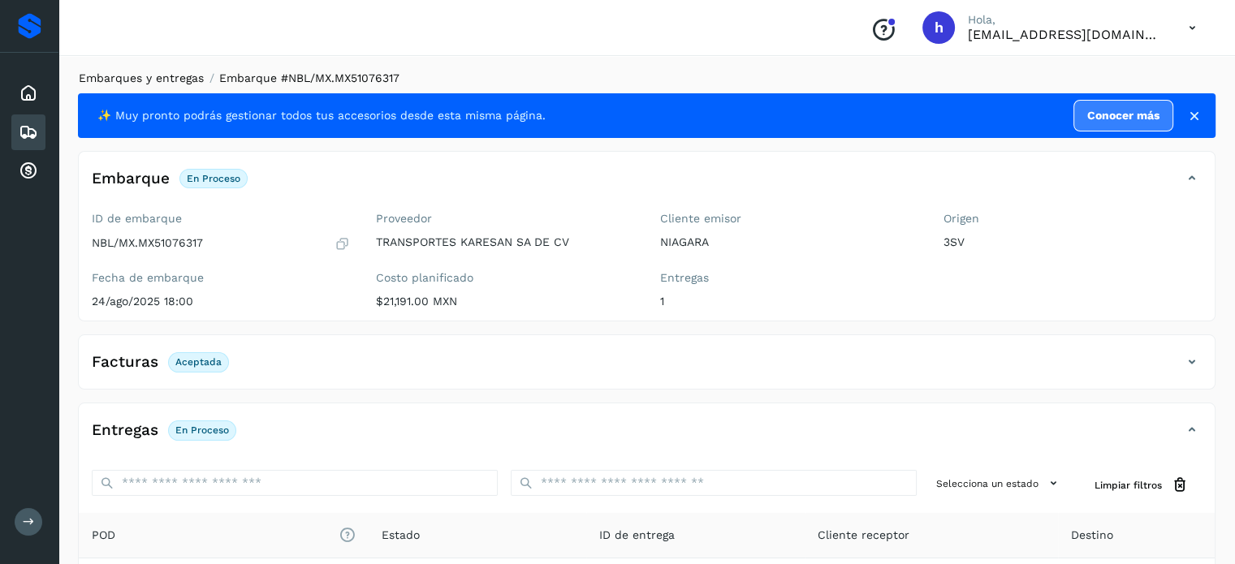
click at [143, 76] on link "Embarques y entregas" at bounding box center [141, 77] width 125 height 13
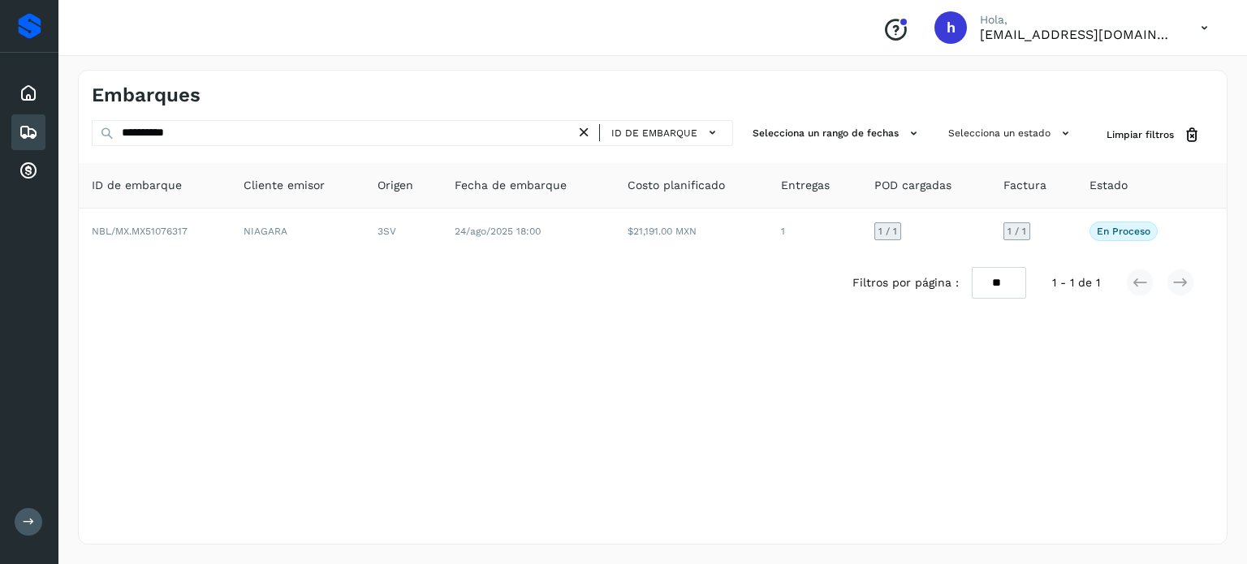
click at [1181, 88] on div "Embarques" at bounding box center [653, 89] width 1148 height 37
click at [404, 84] on div "Embarques" at bounding box center [372, 96] width 561 height 24
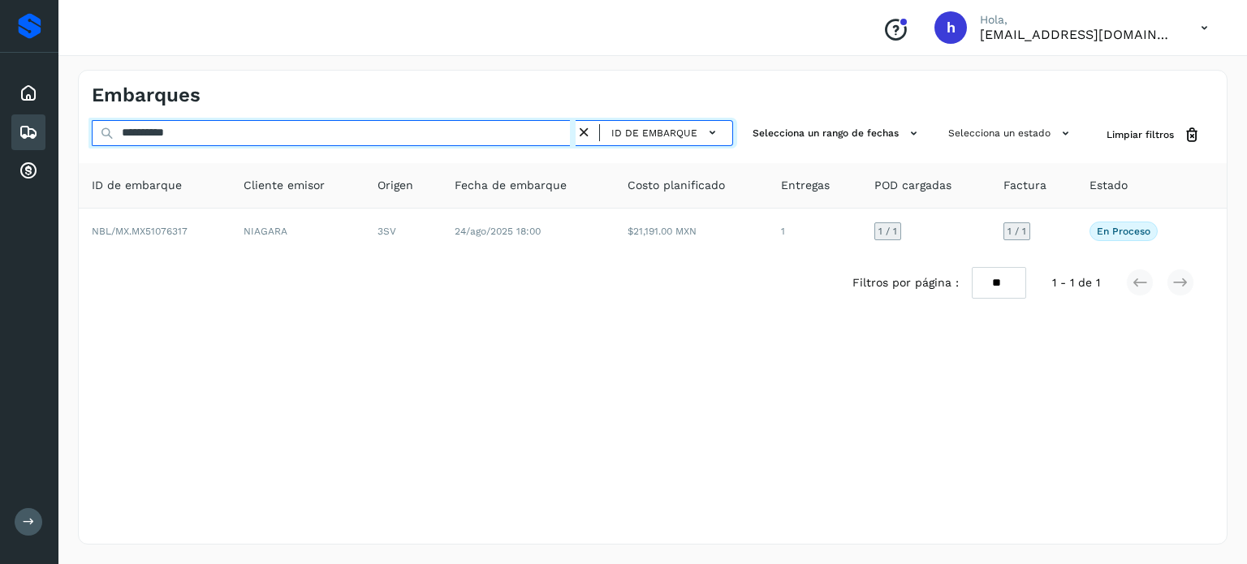
click at [393, 120] on input "**********" at bounding box center [334, 133] width 484 height 26
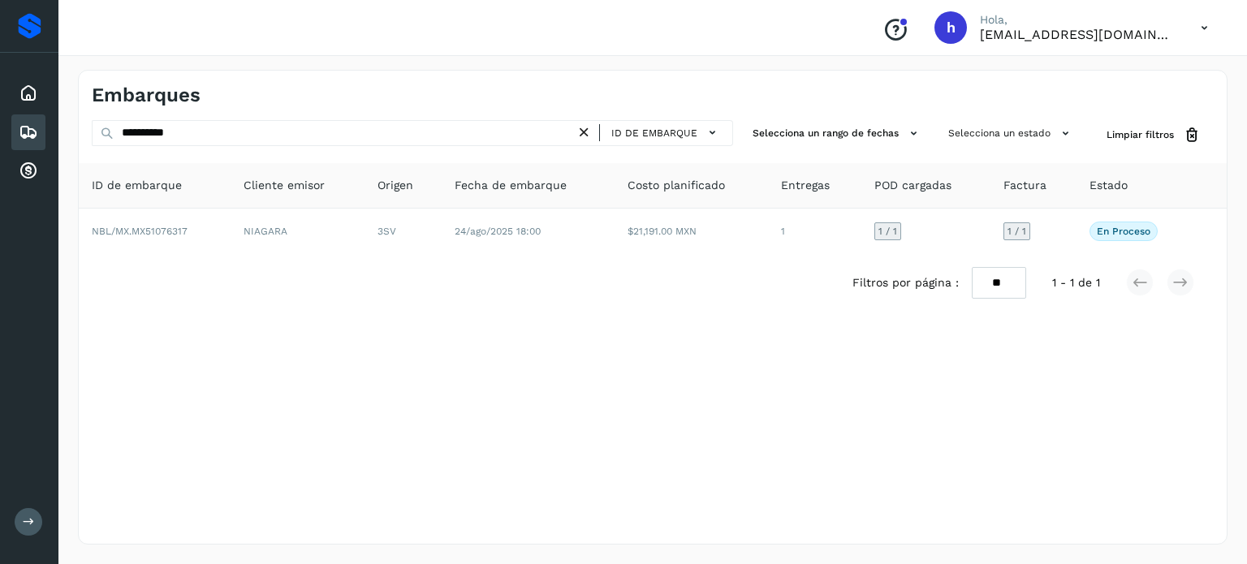
click at [585, 130] on icon at bounding box center [584, 132] width 17 height 17
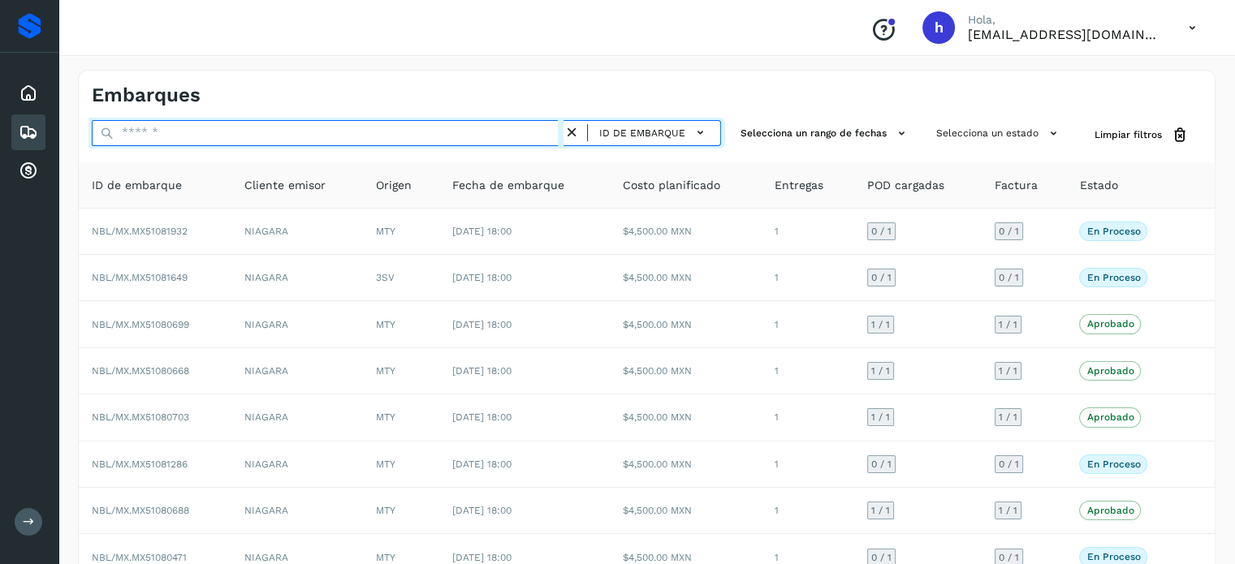
click at [484, 136] on input "text" at bounding box center [328, 133] width 472 height 26
paste input "**********"
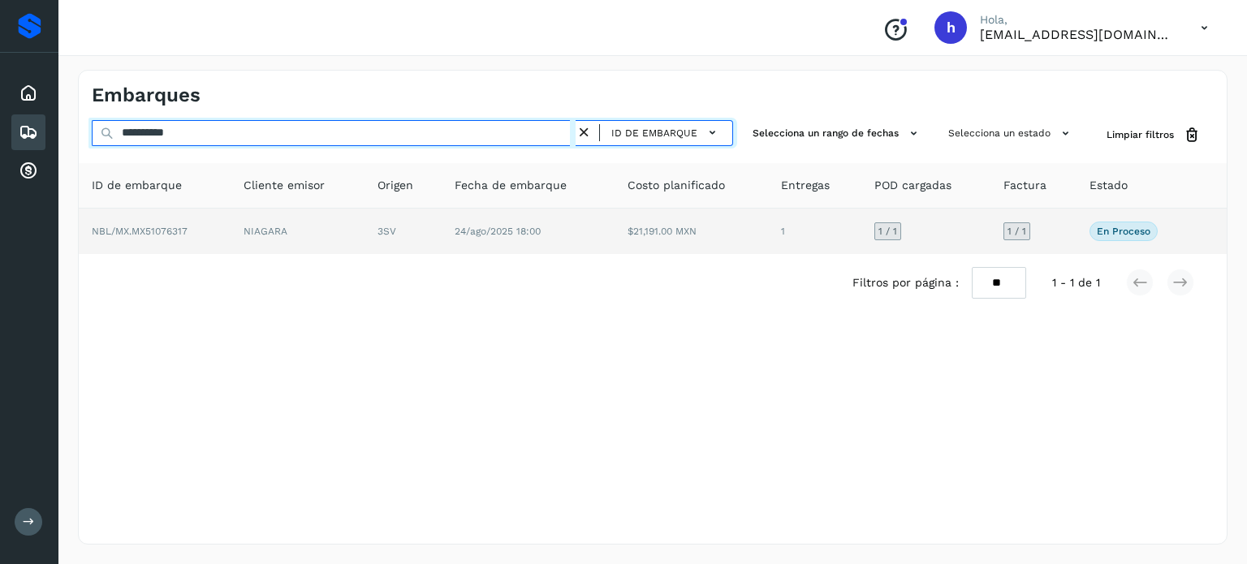
type input "**********"
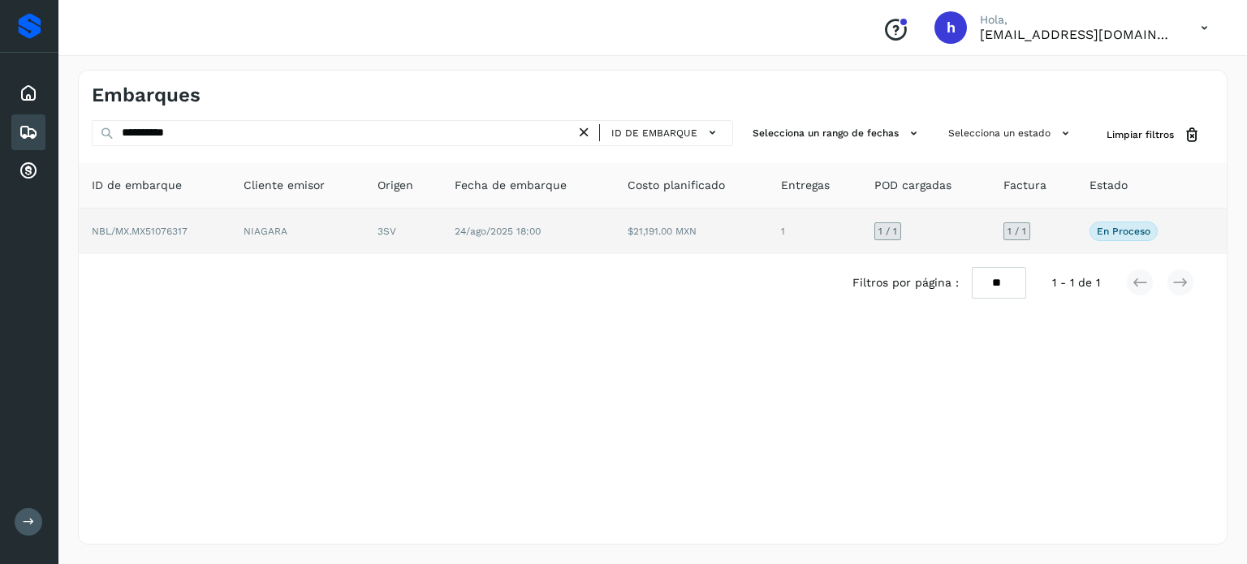
click at [464, 231] on span "24/ago/2025 18:00" at bounding box center [498, 231] width 86 height 11
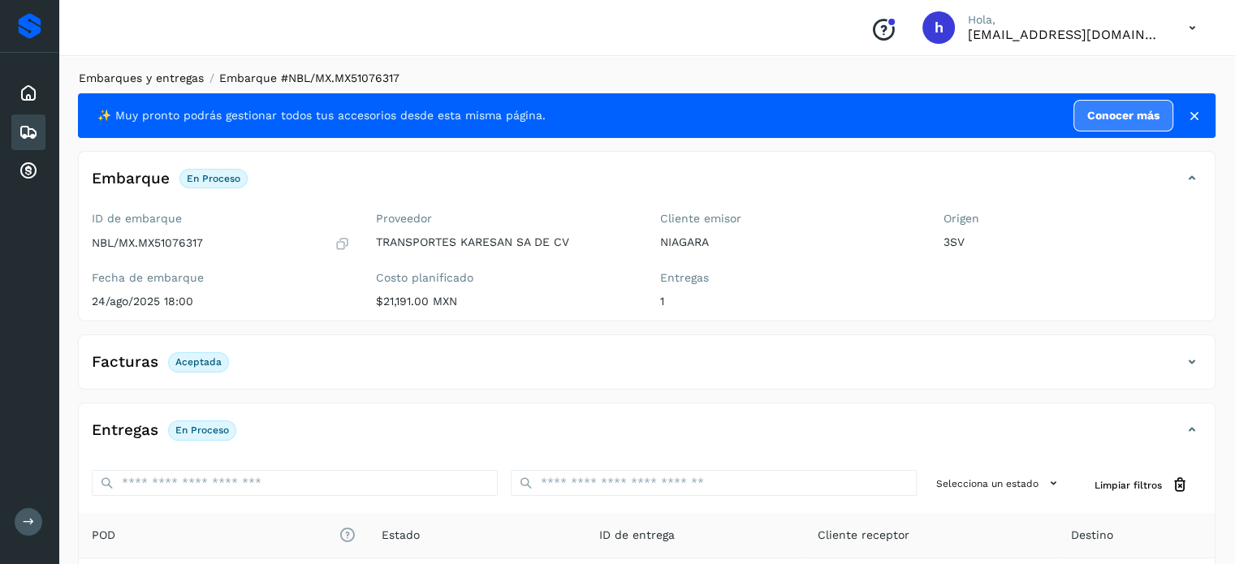
click at [155, 76] on link "Embarques y entregas" at bounding box center [141, 77] width 125 height 13
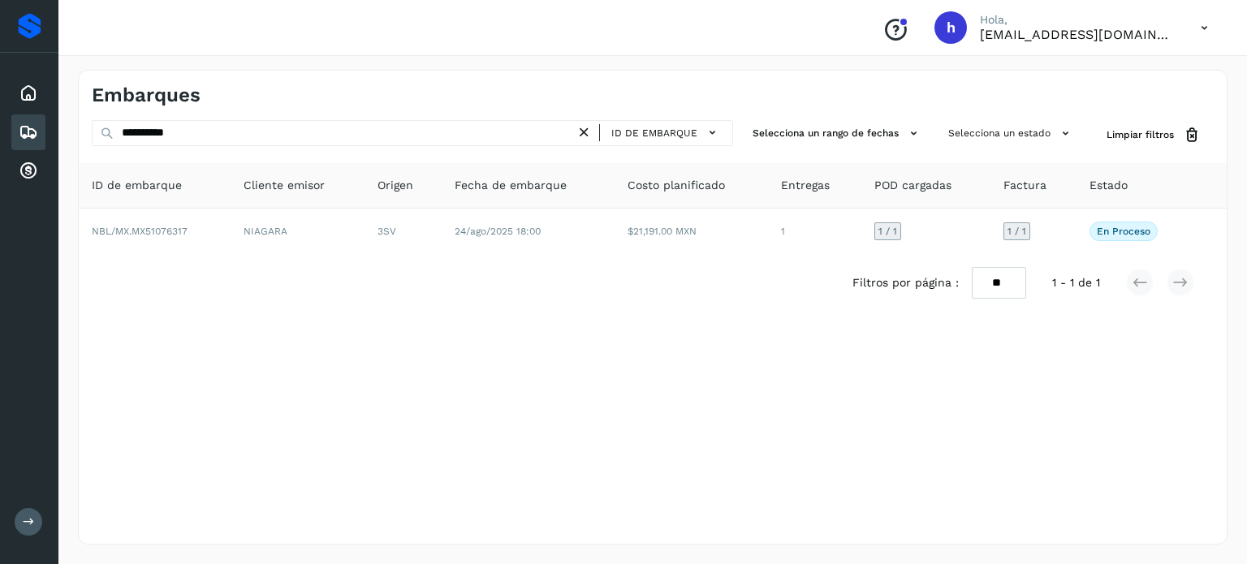
click at [311, 78] on div "Embarques" at bounding box center [653, 89] width 1148 height 37
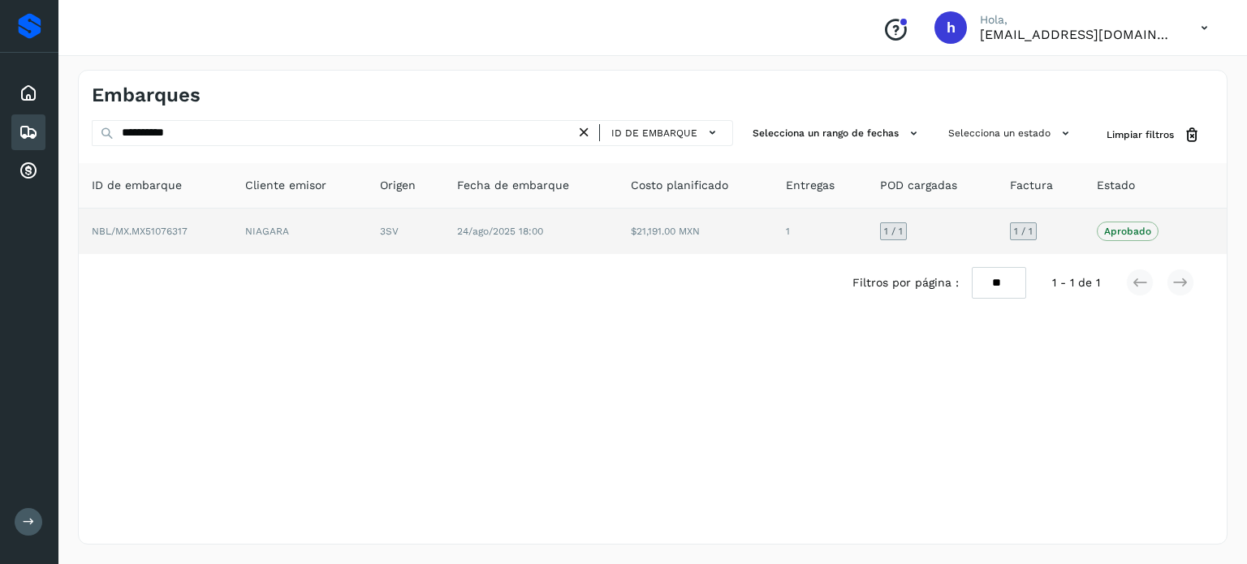
click at [236, 240] on td "NIAGARA" at bounding box center [299, 231] width 135 height 45
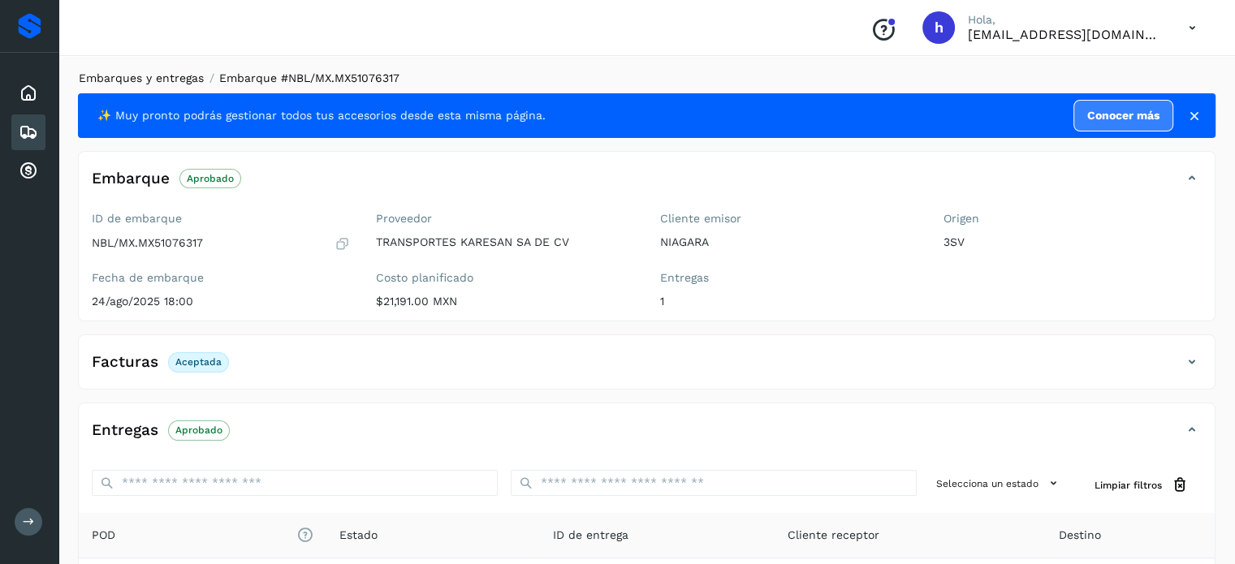
click at [181, 79] on link "Embarques y entregas" at bounding box center [141, 77] width 125 height 13
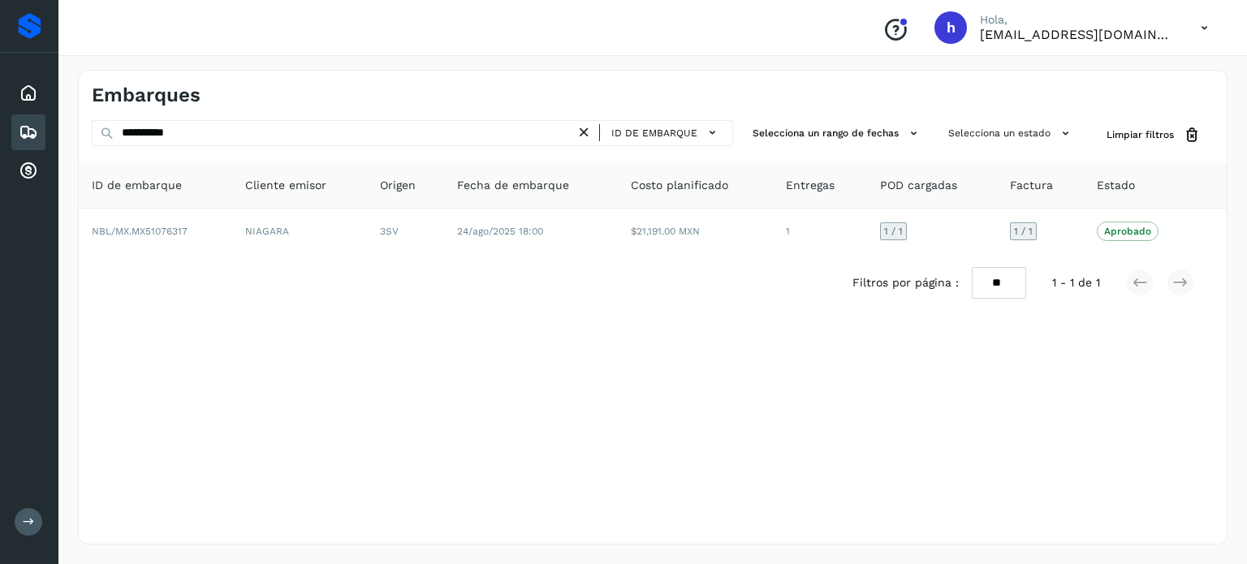
click at [1002, 305] on div "Filtros por página : ** ** ** 1 - 1 de 1" at bounding box center [653, 283] width 1148 height 58
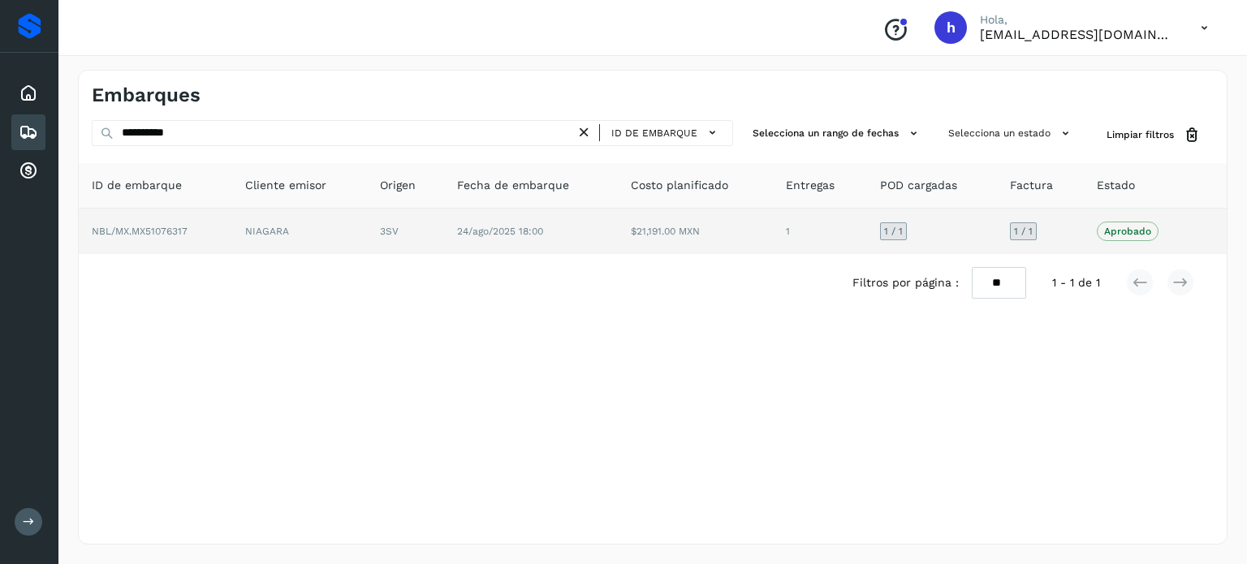
click at [438, 218] on td "3SV" at bounding box center [406, 231] width 78 height 45
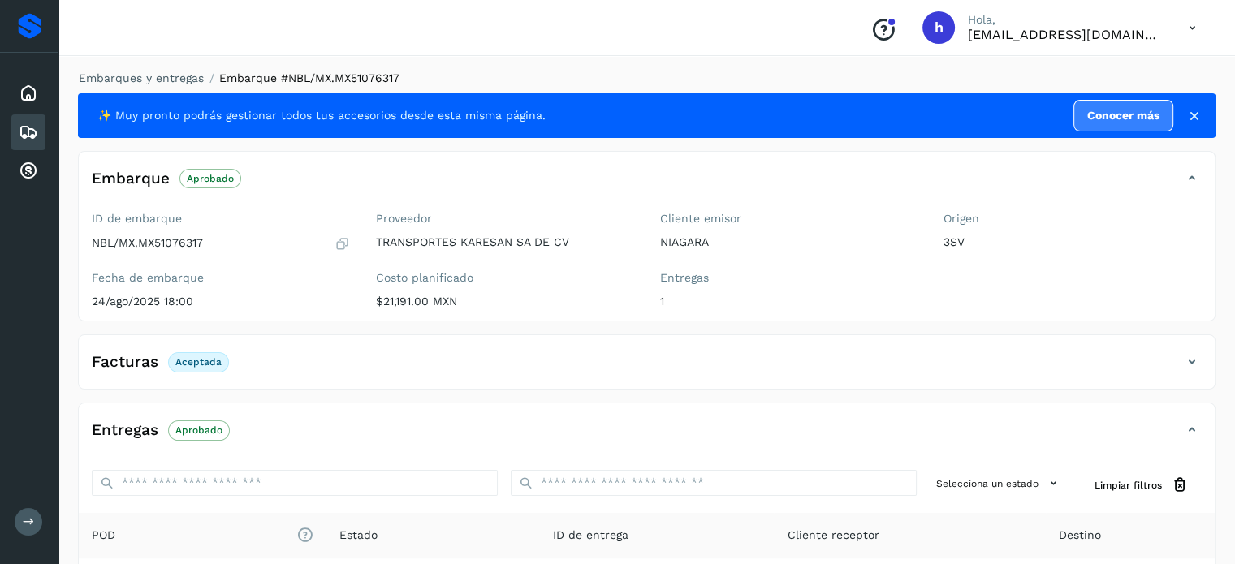
click at [338, 244] on icon at bounding box center [341, 243] width 15 height 16
click at [130, 76] on link "Embarques y entregas" at bounding box center [141, 77] width 125 height 13
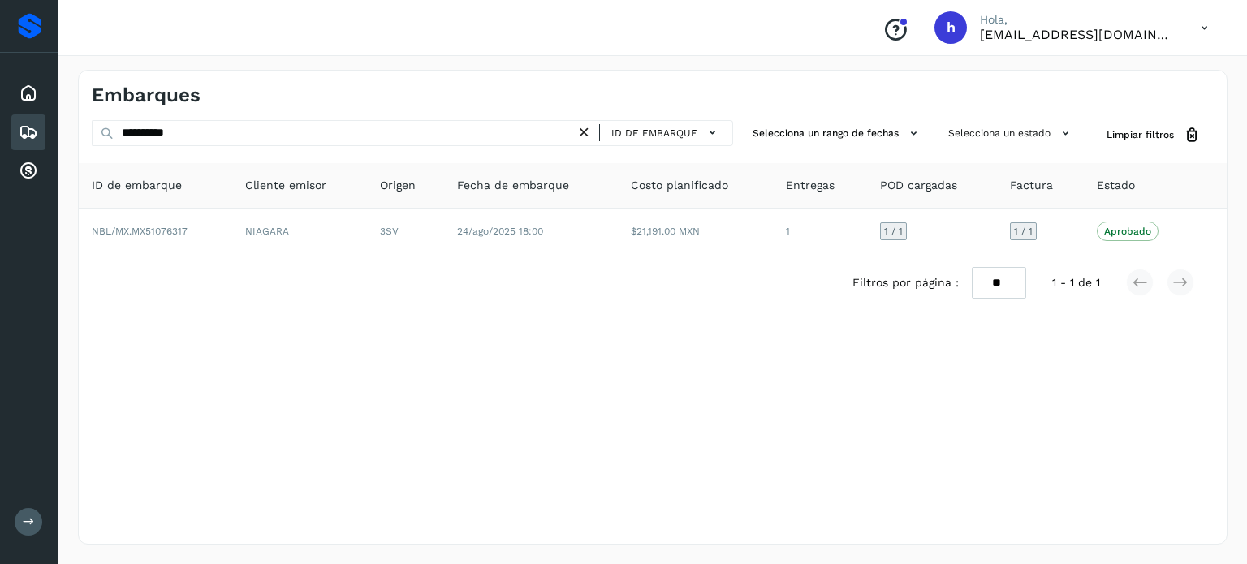
click at [578, 123] on div "ID de embarque" at bounding box center [655, 133] width 158 height 26
click at [588, 132] on icon at bounding box center [584, 132] width 17 height 17
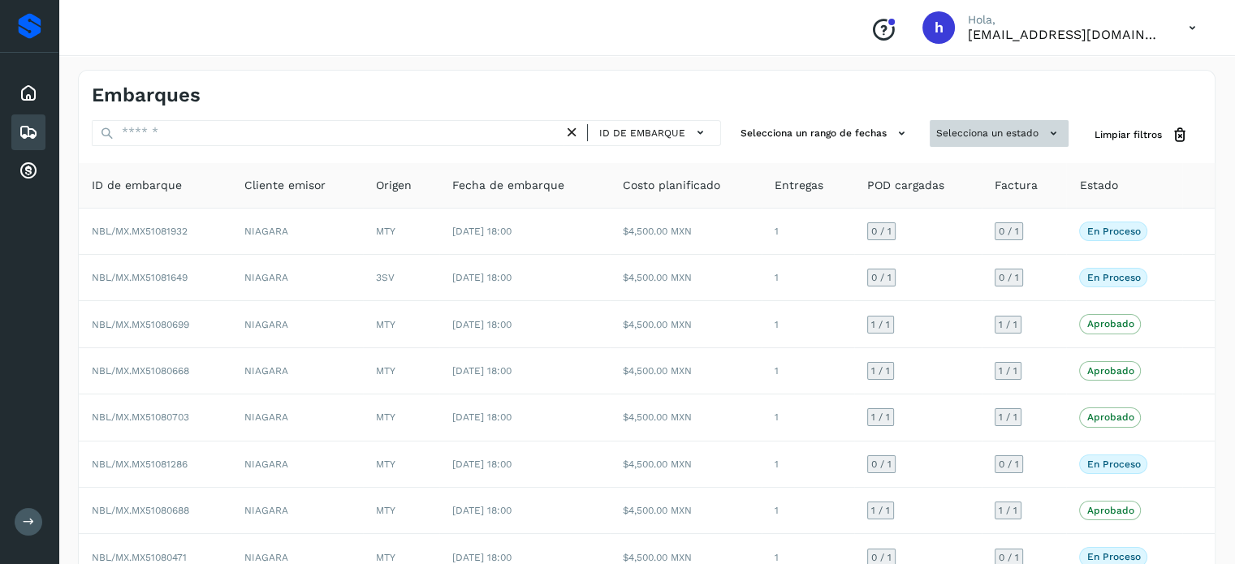
click at [1008, 136] on button "Selecciona un estado" at bounding box center [999, 133] width 139 height 27
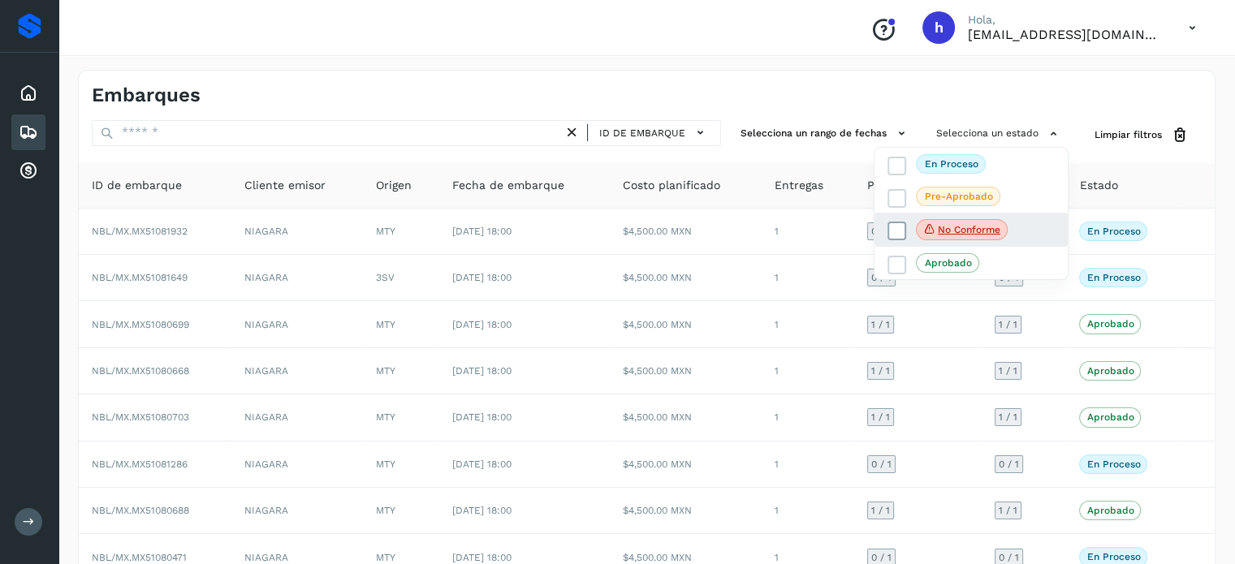
click at [899, 227] on icon at bounding box center [897, 231] width 16 height 16
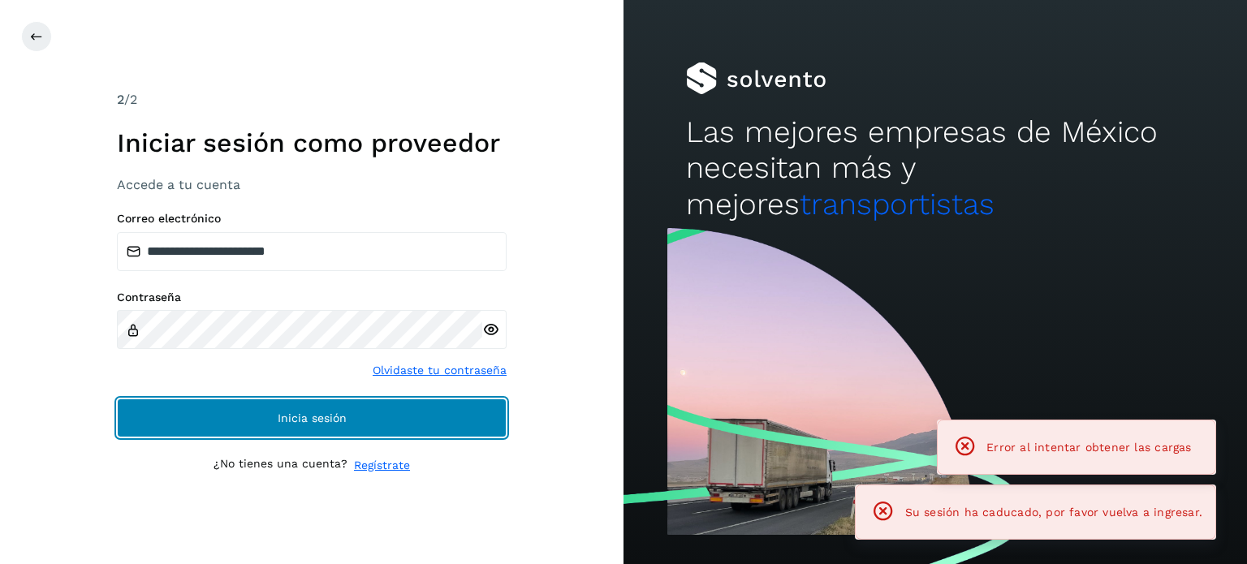
click at [278, 430] on button "Inicia sesión" at bounding box center [312, 418] width 390 height 39
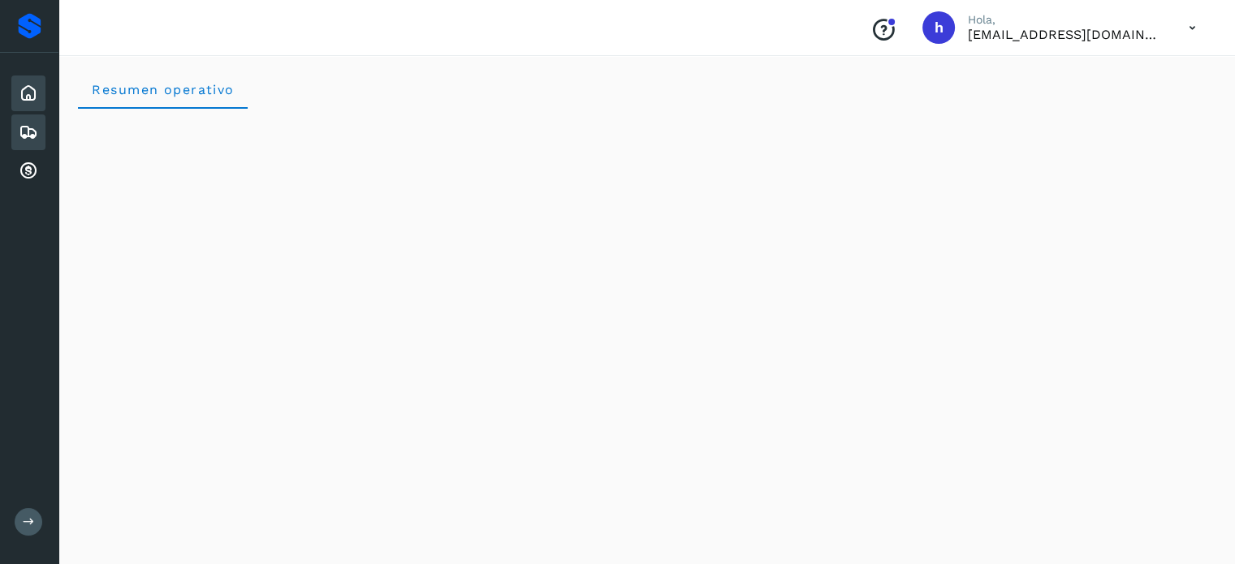
click at [26, 127] on icon at bounding box center [28, 132] width 19 height 19
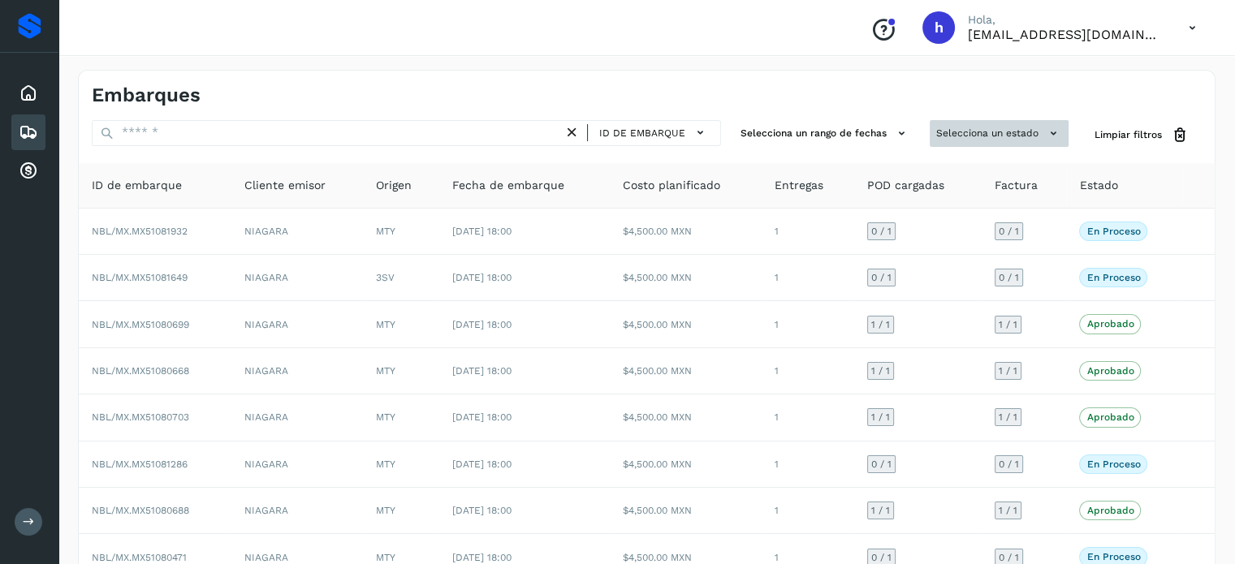
click at [978, 131] on button "Selecciona un estado" at bounding box center [999, 133] width 139 height 27
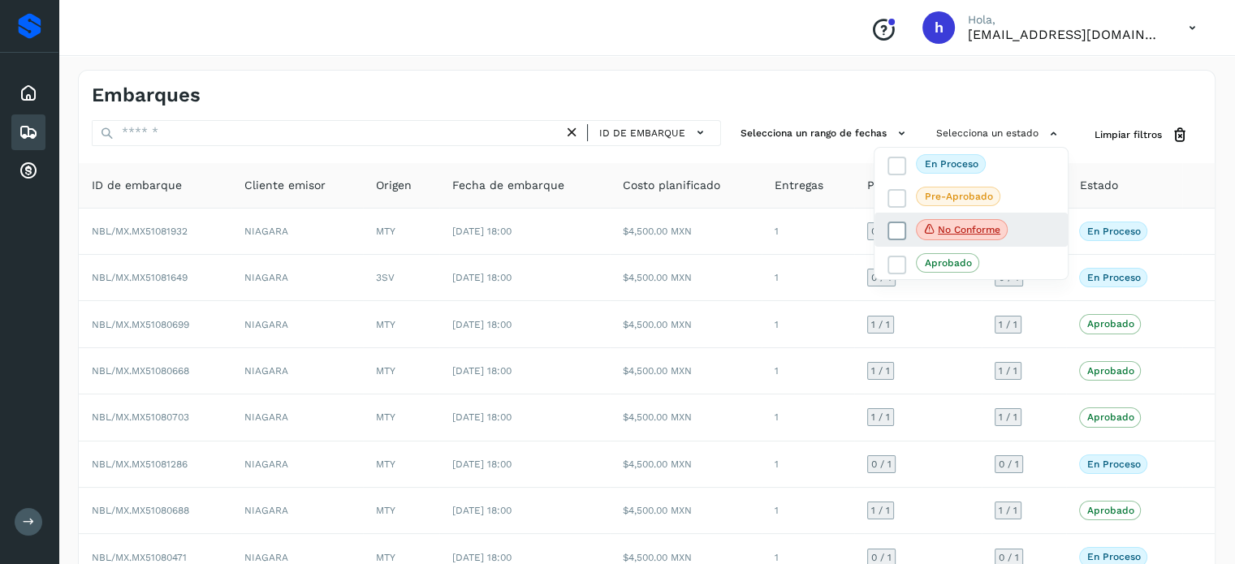
click at [896, 227] on icon at bounding box center [897, 231] width 16 height 16
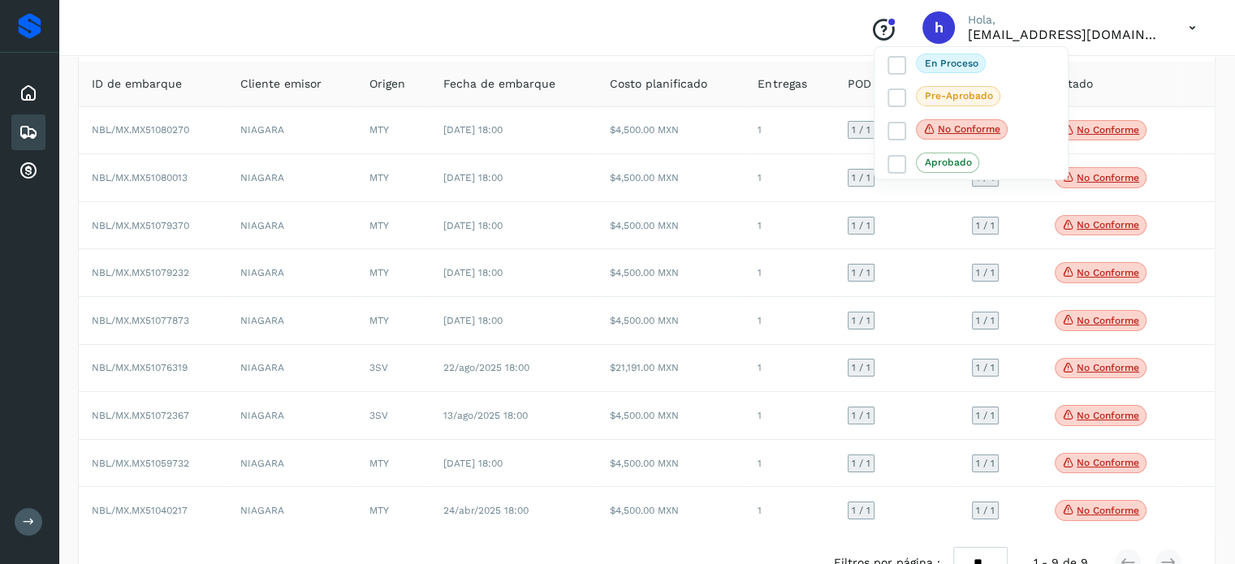
scroll to position [102, 0]
click at [1193, 84] on div at bounding box center [617, 282] width 1235 height 564
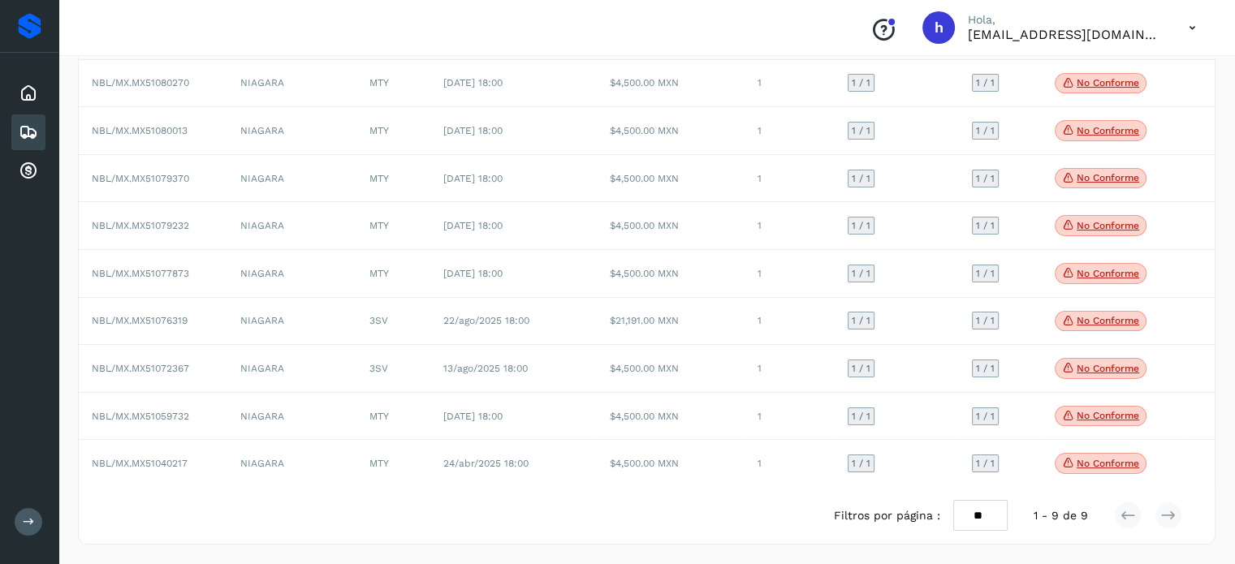
scroll to position [0, 0]
